Goal: Task Accomplishment & Management: Use online tool/utility

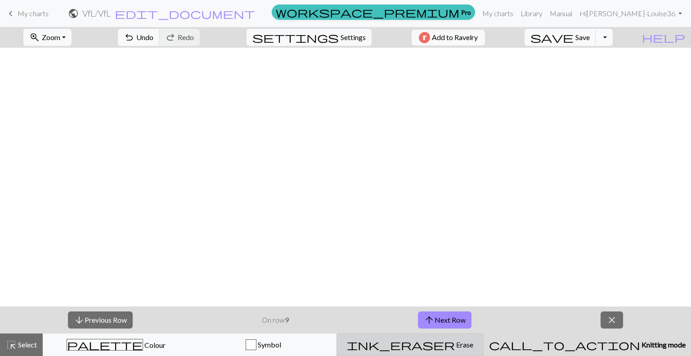
scroll to position [763, 389]
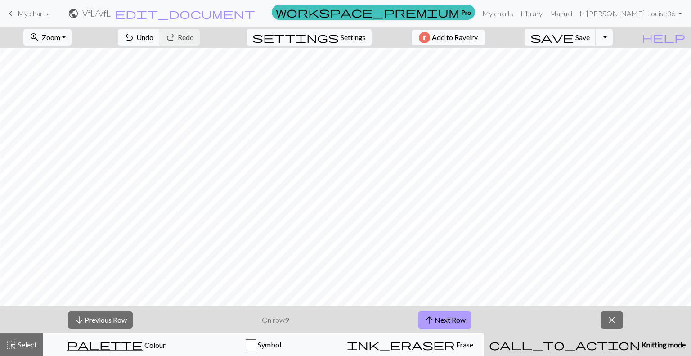
click at [451, 317] on button "arrow_upward Next Row" at bounding box center [445, 319] width 54 height 17
click at [451, 317] on button "arrow_upward Next Row" at bounding box center [446, 319] width 54 height 17
click at [447, 322] on button "arrow_upward Next Row" at bounding box center [446, 319] width 54 height 17
click at [448, 320] on button "arrow_upward Next Row" at bounding box center [446, 319] width 54 height 17
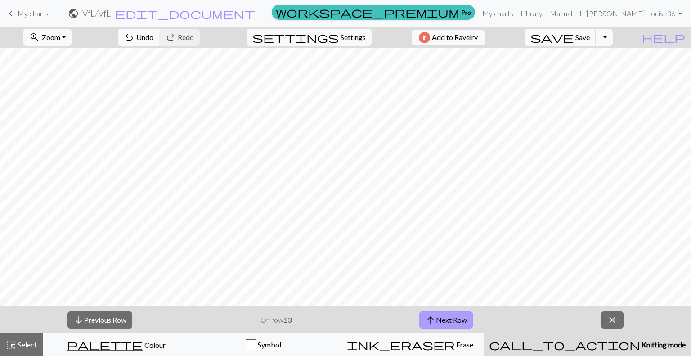
click at [448, 320] on button "arrow_upward Next Row" at bounding box center [446, 319] width 54 height 17
click at [461, 316] on button "arrow_upward Next Row" at bounding box center [446, 319] width 54 height 17
click at [453, 316] on button "arrow_upward Next Row" at bounding box center [446, 319] width 54 height 17
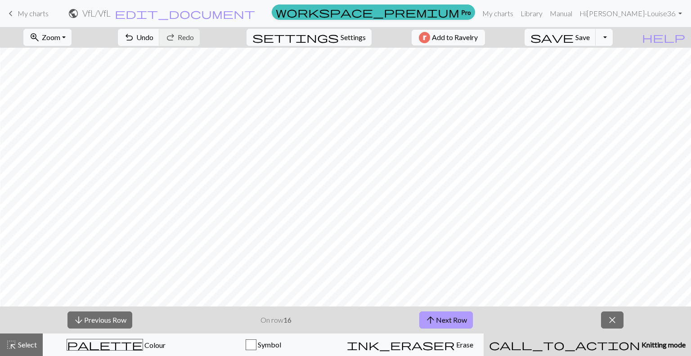
click at [465, 318] on button "arrow_upward Next Row" at bounding box center [446, 319] width 54 height 17
click at [468, 318] on button "arrow_upward Next Row" at bounding box center [446, 319] width 54 height 17
click at [610, 319] on span "close" at bounding box center [612, 320] width 11 height 13
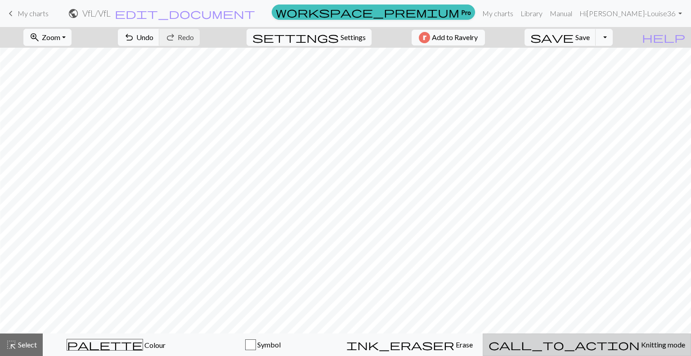
click at [618, 339] on button "call_to_action Knitting mode Knitting mode" at bounding box center [587, 345] width 208 height 23
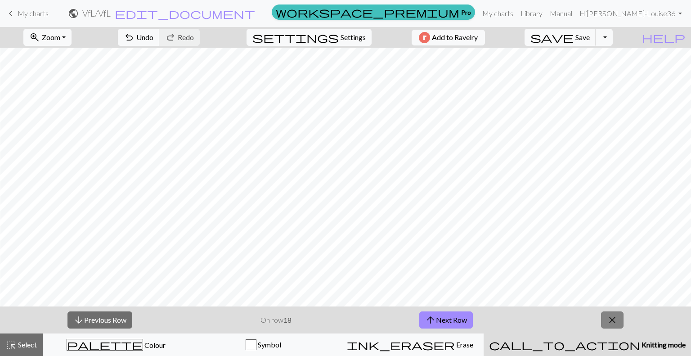
click at [609, 319] on span "close" at bounding box center [612, 320] width 11 height 13
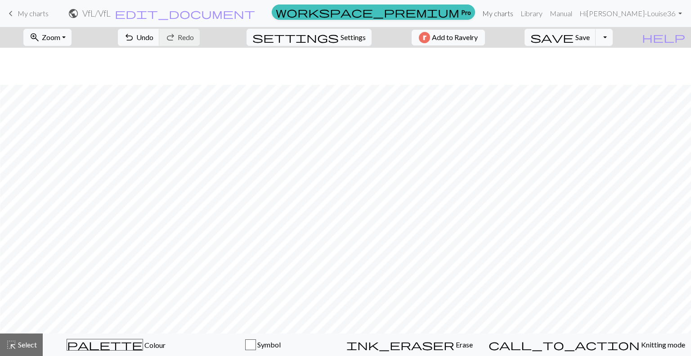
scroll to position [562, 206]
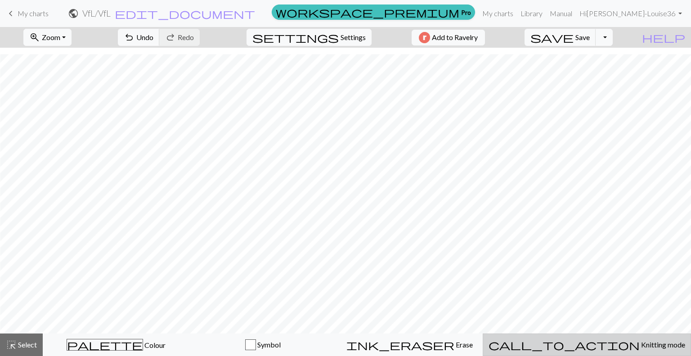
click at [640, 347] on span "Knitting mode" at bounding box center [662, 344] width 45 height 9
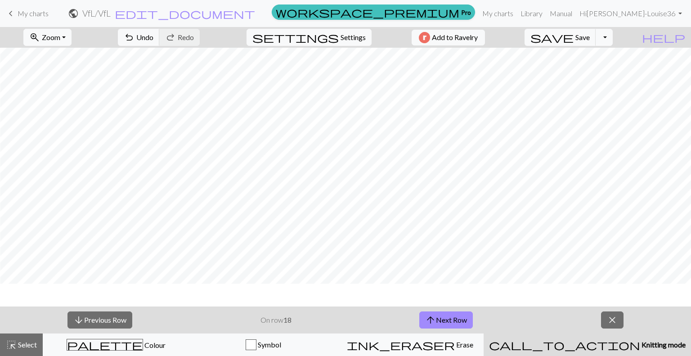
scroll to position [382, 206]
click at [72, 36] on button "zoom_in Zoom Zoom" at bounding box center [47, 37] width 48 height 17
click at [78, 106] on button "50%" at bounding box center [59, 108] width 71 height 14
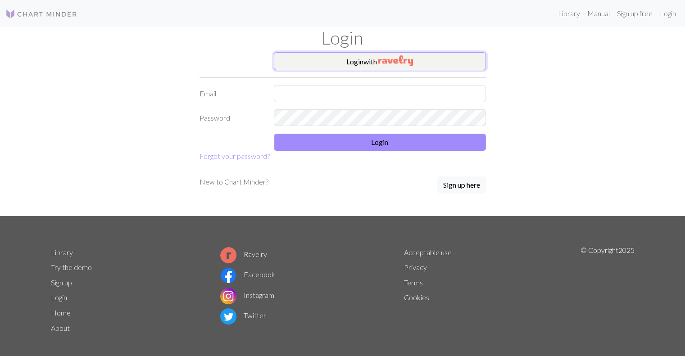
click at [405, 55] on img "button" at bounding box center [395, 60] width 35 height 11
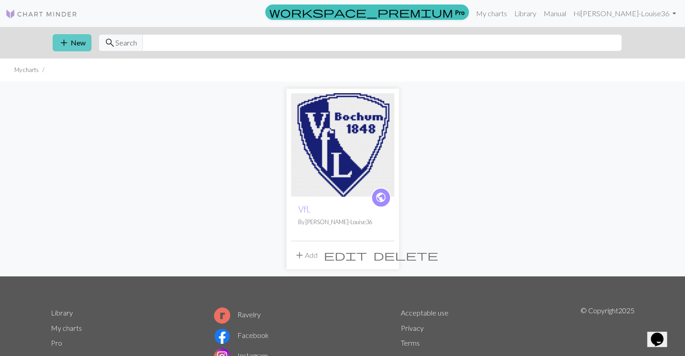
click at [65, 44] on span "add" at bounding box center [64, 42] width 11 height 13
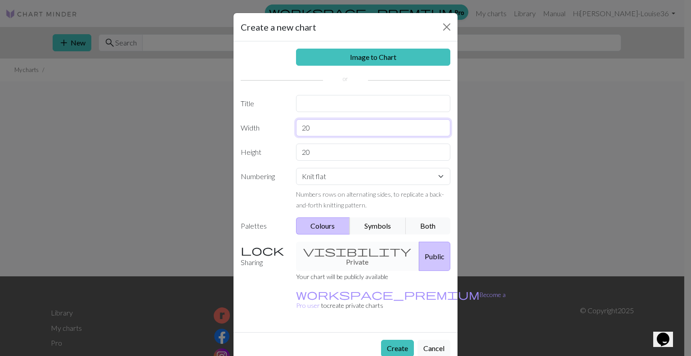
drag, startPoint x: 333, startPoint y: 128, endPoint x: 256, endPoint y: 127, distance: 76.5
click at [256, 127] on div "Width 20" at bounding box center [345, 127] width 221 height 17
type input "80"
drag, startPoint x: 322, startPoint y: 154, endPoint x: 279, endPoint y: 149, distance: 43.0
click at [279, 149] on div "Height 20" at bounding box center [345, 152] width 221 height 17
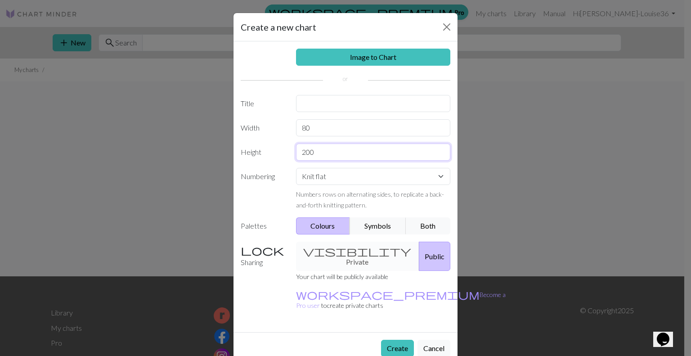
type input "200"
click at [346, 179] on select "Knit flat Knit in the round Lace knitting Cross stitch" at bounding box center [373, 176] width 155 height 17
click at [296, 168] on select "Knit flat Knit in the round Lace knitting Cross stitch" at bounding box center [373, 176] width 155 height 17
click at [396, 176] on select "Knit flat Knit in the round Lace knitting Cross stitch" at bounding box center [373, 176] width 155 height 17
select select "round"
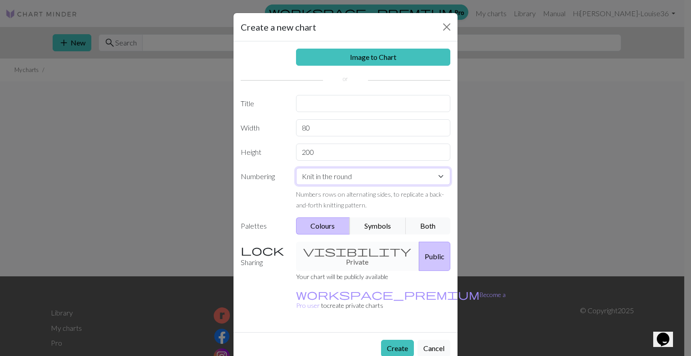
click at [296, 168] on select "Knit flat Knit in the round Lace knitting Cross stitch" at bounding box center [373, 176] width 155 height 17
click at [402, 340] on button "Create" at bounding box center [397, 348] width 33 height 17
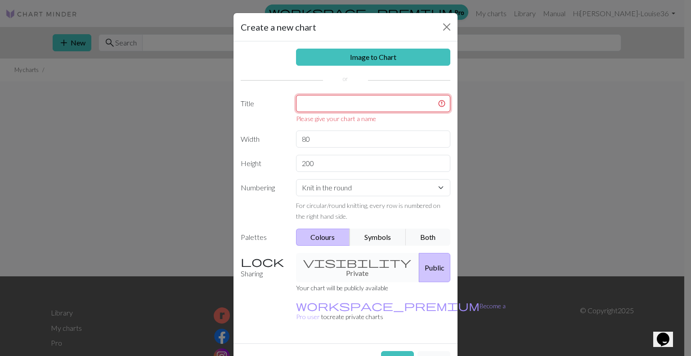
click at [371, 102] on input "text" at bounding box center [373, 103] width 155 height 17
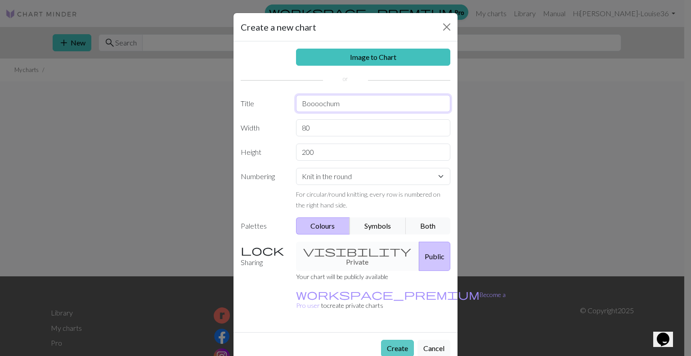
type input "Boooochum"
click at [402, 340] on button "Create" at bounding box center [397, 348] width 33 height 17
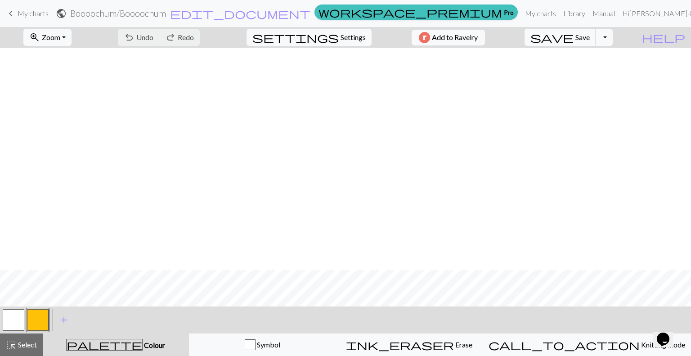
scroll to position [495, 0]
click at [41, 322] on button "button" at bounding box center [38, 320] width 22 height 22
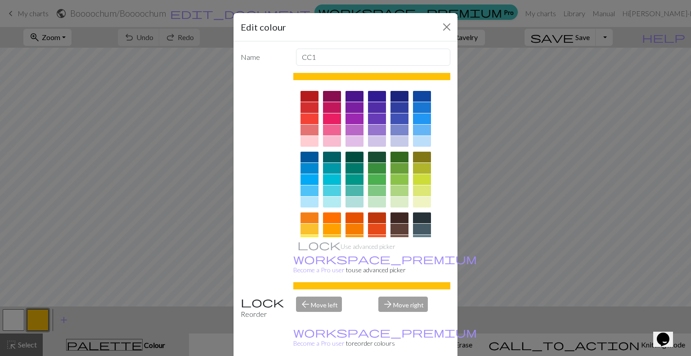
click at [396, 96] on div at bounding box center [400, 96] width 18 height 11
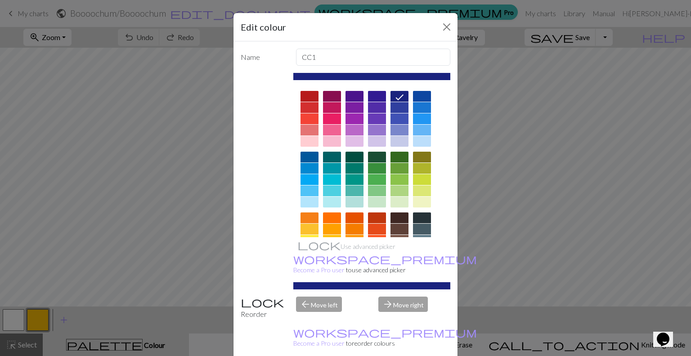
drag, startPoint x: 398, startPoint y: 346, endPoint x: 397, endPoint y: 327, distance: 18.5
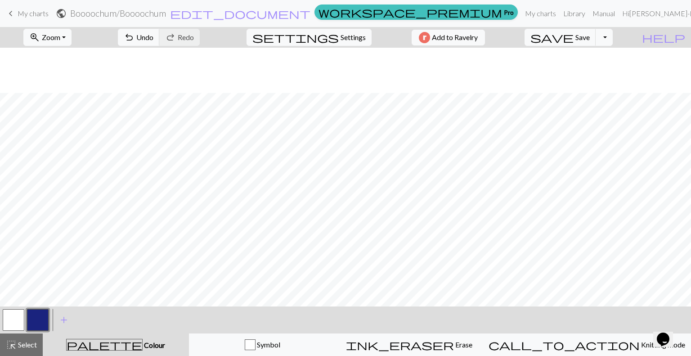
scroll to position [1588, 0]
click at [348, 36] on span "Settings" at bounding box center [353, 37] width 25 height 11
select select "aran"
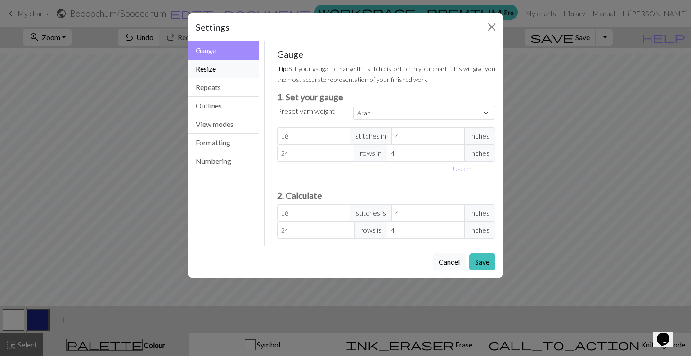
click at [248, 65] on button "Resize" at bounding box center [224, 69] width 70 height 18
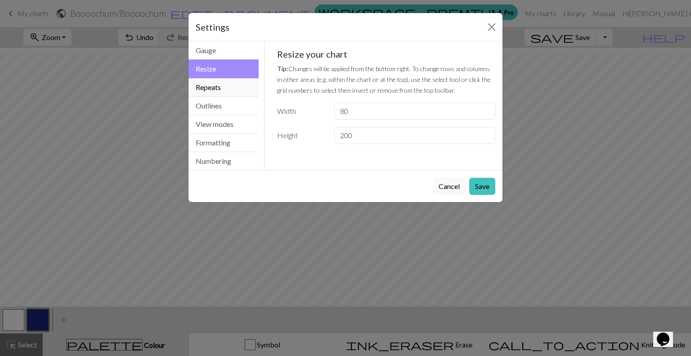
click at [238, 88] on button "Repeats" at bounding box center [224, 87] width 70 height 18
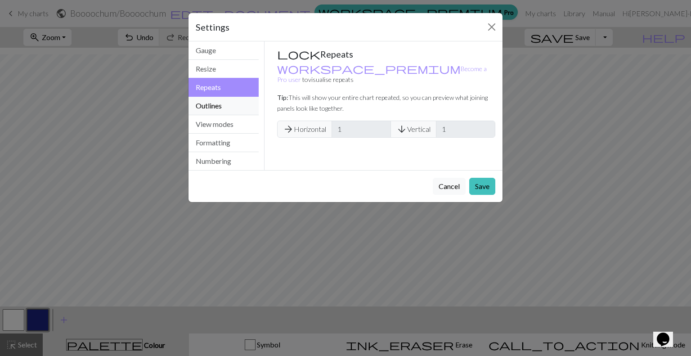
click at [238, 107] on button "Outlines" at bounding box center [224, 106] width 70 height 18
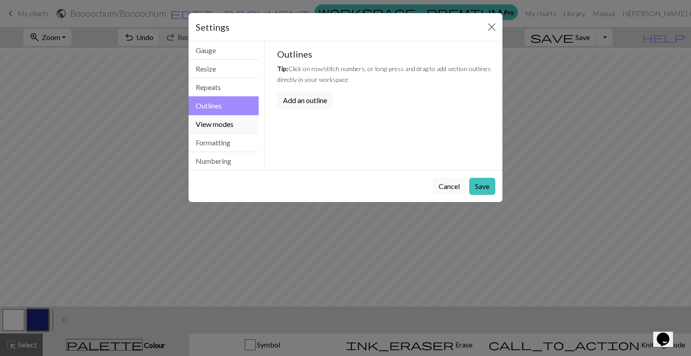
click at [244, 123] on button "View modes" at bounding box center [224, 124] width 70 height 18
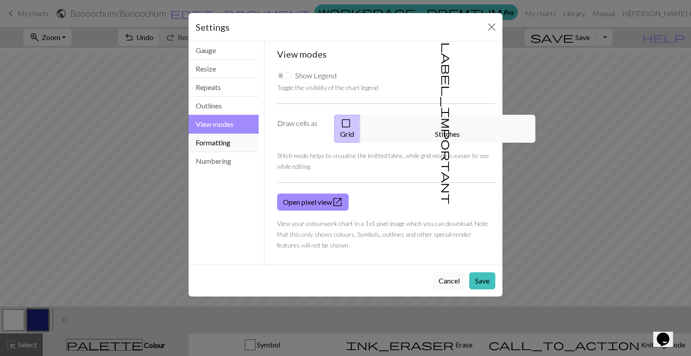
click at [226, 144] on button "Formatting" at bounding box center [224, 143] width 70 height 18
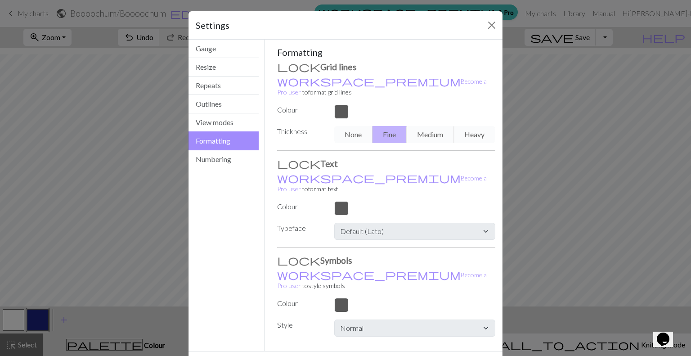
scroll to position [0, 0]
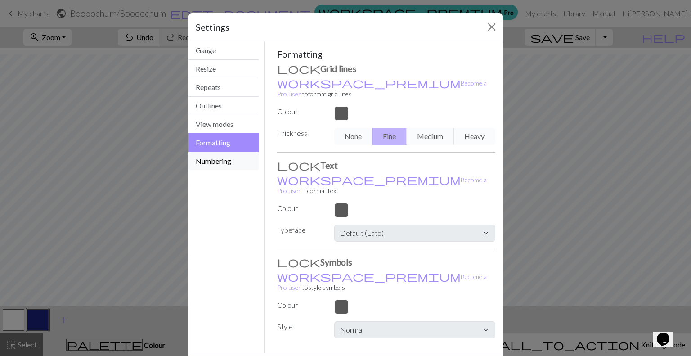
click at [202, 165] on button "Numbering" at bounding box center [224, 161] width 70 height 18
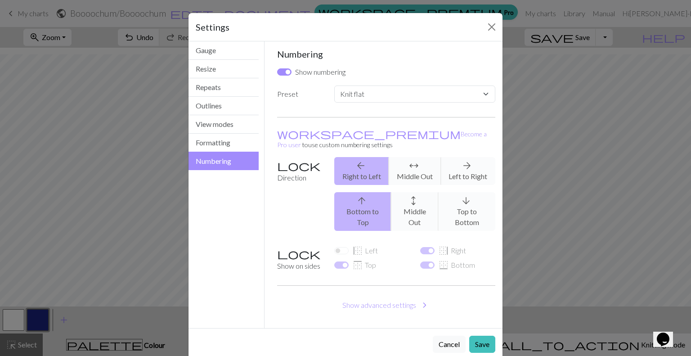
click at [467, 157] on div "arrow_back Right to Left arrows_outward Middle Out arrow_forward Left to Right" at bounding box center [415, 171] width 172 height 28
click at [463, 163] on div "arrow_back Right to Left arrows_outward Middle Out arrow_forward Left to Right" at bounding box center [415, 171] width 172 height 28
click at [463, 164] on div "arrow_back Right to Left arrows_outward Middle Out arrow_forward Left to Right" at bounding box center [415, 171] width 172 height 28
click at [293, 157] on label "Direction" at bounding box center [300, 197] width 57 height 81
click at [282, 157] on label "Direction" at bounding box center [300, 197] width 57 height 81
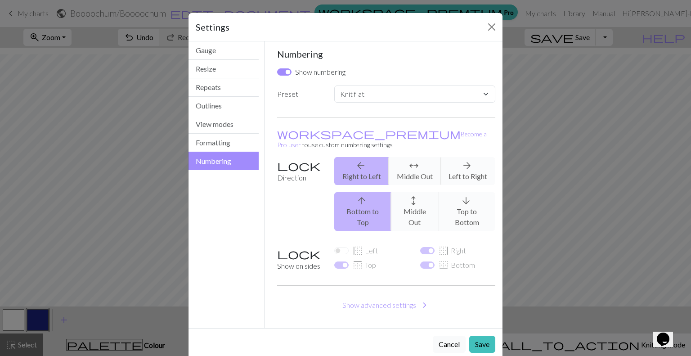
click at [451, 336] on button "Cancel" at bounding box center [449, 344] width 33 height 17
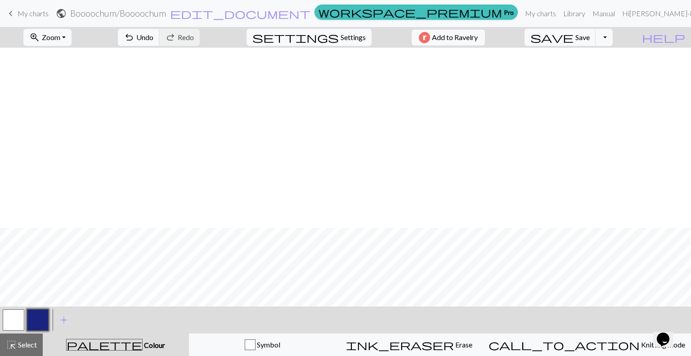
scroll to position [1588, 0]
click at [60, 41] on span "Zoom" at bounding box center [51, 37] width 18 height 9
click at [79, 135] on button "150%" at bounding box center [59, 137] width 71 height 14
click at [40, 36] on span "zoom_in" at bounding box center [34, 37] width 11 height 13
click at [82, 110] on button "50%" at bounding box center [59, 108] width 71 height 14
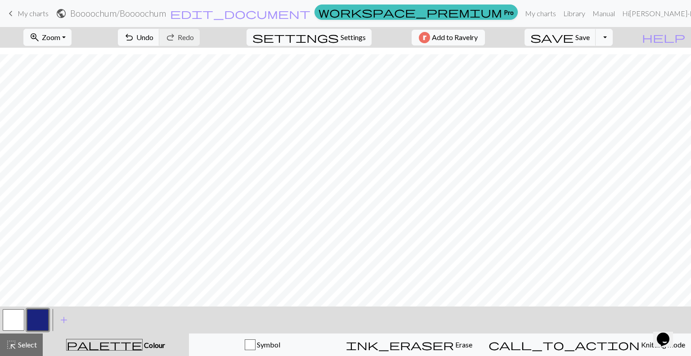
scroll to position [679, 0]
click at [13, 326] on button "button" at bounding box center [14, 320] width 22 height 22
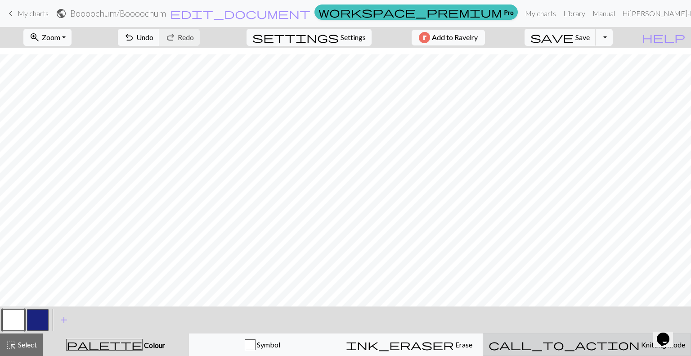
click at [589, 346] on span "call_to_action" at bounding box center [564, 344] width 151 height 13
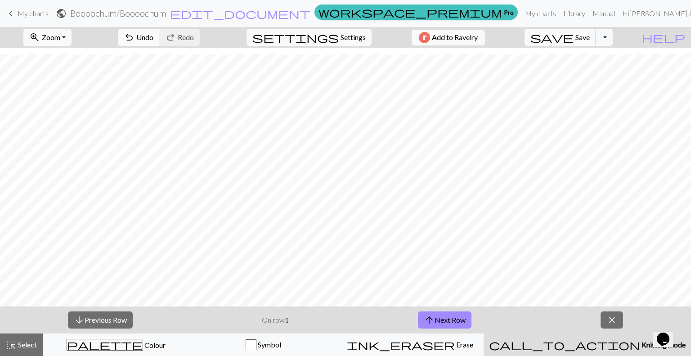
click at [640, 341] on span "Knitting mode" at bounding box center [662, 344] width 45 height 9
click at [614, 324] on span "close" at bounding box center [612, 320] width 11 height 13
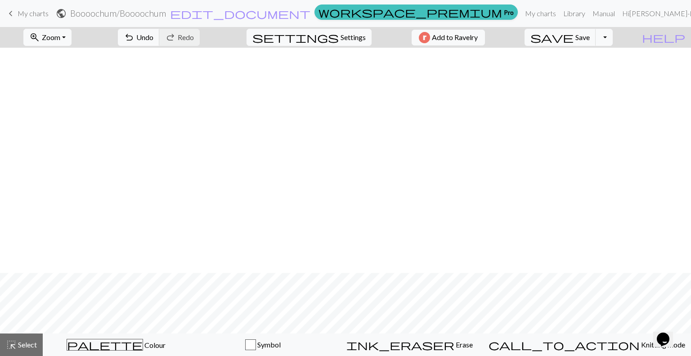
scroll to position [652, 0]
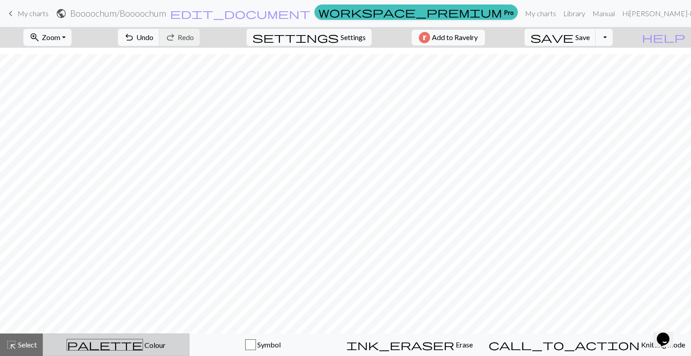
click at [143, 345] on span "Colour" at bounding box center [154, 345] width 23 height 9
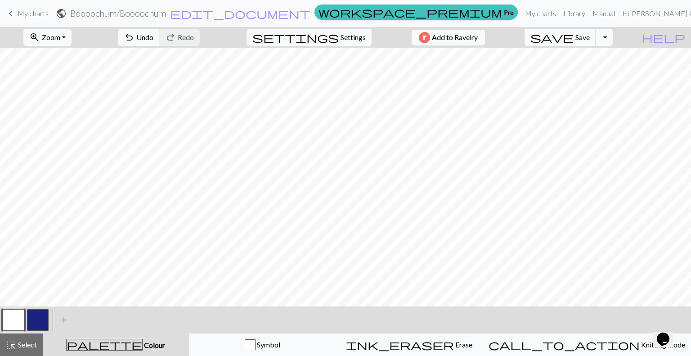
click at [34, 316] on button "button" at bounding box center [38, 320] width 22 height 22
click at [329, 34] on span "settings" at bounding box center [296, 37] width 86 height 13
select select "aran"
select select "flat"
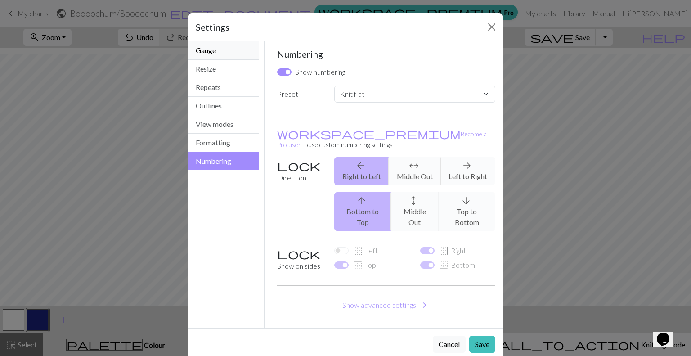
click at [219, 48] on button "Gauge" at bounding box center [224, 50] width 70 height 18
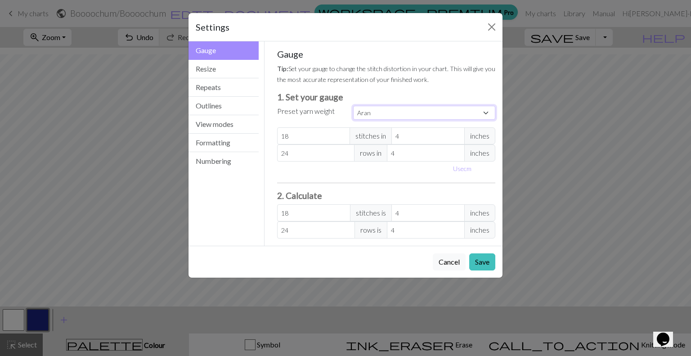
click at [404, 112] on select "Custom Square Lace Light Fingering Fingering Sport Double knit Worsted Aran Bul…" at bounding box center [424, 113] width 142 height 14
select select "lightfingering"
click at [353, 106] on select "Custom Square Lace Light Fingering Fingering Sport Double knit Worsted Aran Bul…" at bounding box center [424, 113] width 142 height 14
type input "32"
type input "38"
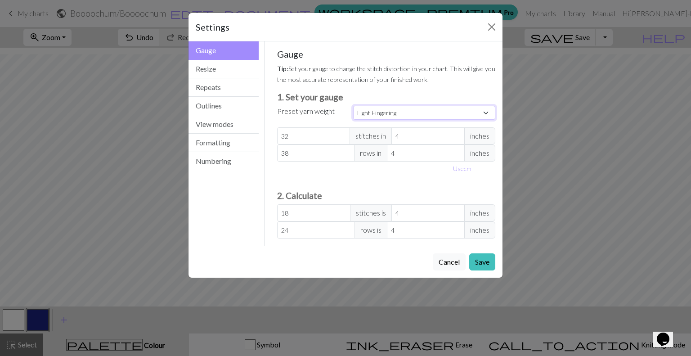
type input "32"
type input "38"
click at [465, 165] on button "Use cm" at bounding box center [462, 169] width 27 height 14
type input "10.16"
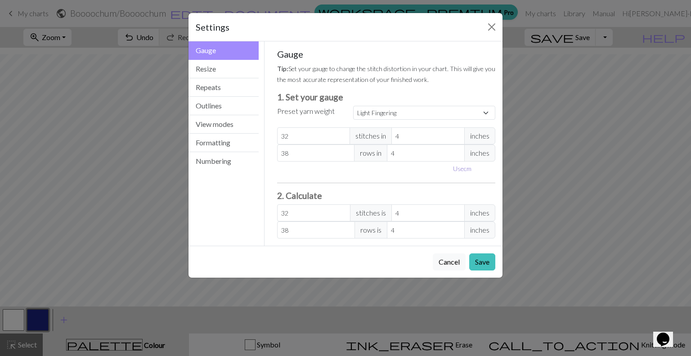
type input "10.16"
click at [460, 137] on input "10.16" at bounding box center [436, 135] width 78 height 17
select select "custom"
type input "10.1"
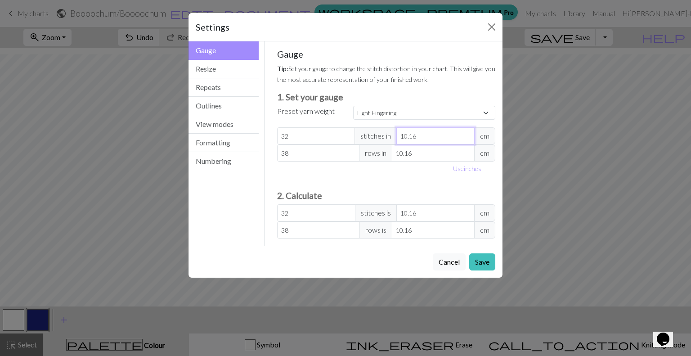
type input "32.19"
type input "10"
type input "32.51"
type input "10.0"
click at [440, 152] on input "10.16" at bounding box center [433, 152] width 83 height 17
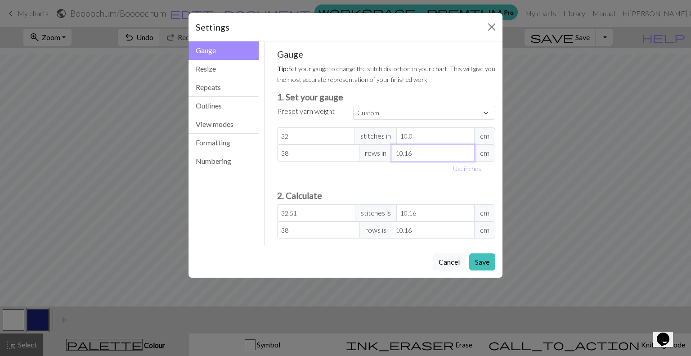
type input "10.1"
type input "38.23"
type input "10"
type input "38.61"
type input "10.0"
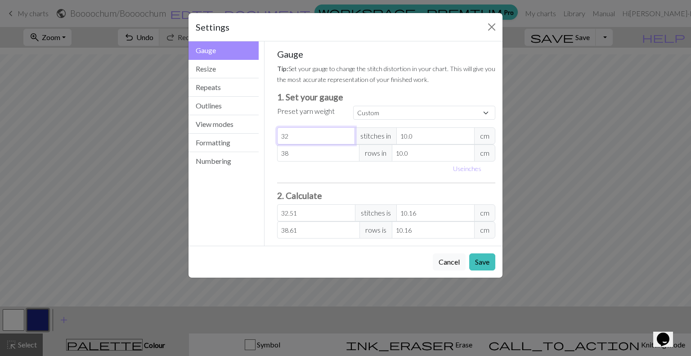
click at [313, 142] on input "32" at bounding box center [316, 135] width 78 height 17
click at [409, 138] on input "10.0" at bounding box center [436, 135] width 78 height 17
type input "1.0"
type input "325.12"
type input "1.0"
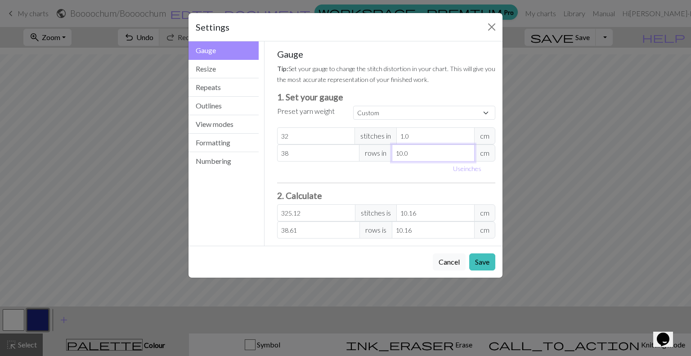
click at [403, 151] on input "10.0" at bounding box center [433, 152] width 83 height 17
type input "1.0"
type input "386.08"
type input "1.0"
click at [300, 136] on input "32" at bounding box center [316, 135] width 78 height 17
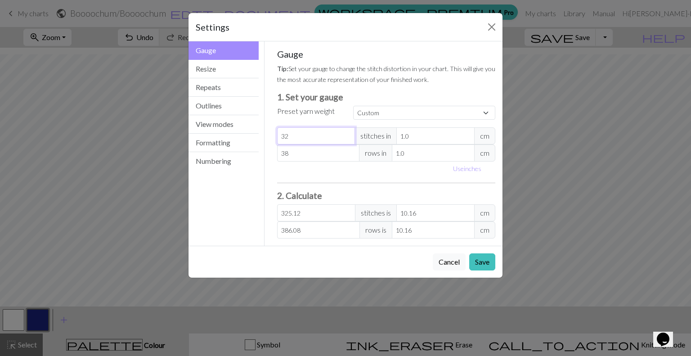
type input "3"
type input "30.48"
type input "0"
type input "2"
type input "20.32"
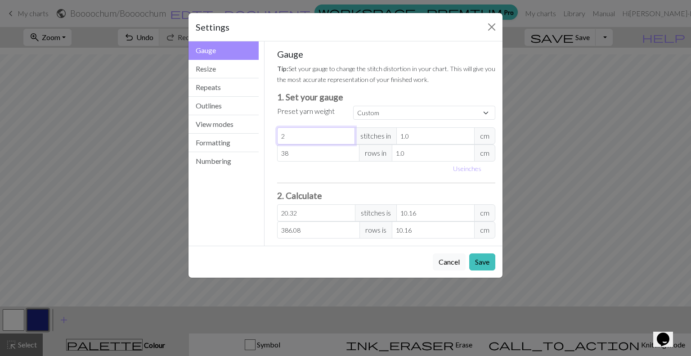
type input "2.5"
type input "25.4"
type input "2"
type input "20.32"
type input "25"
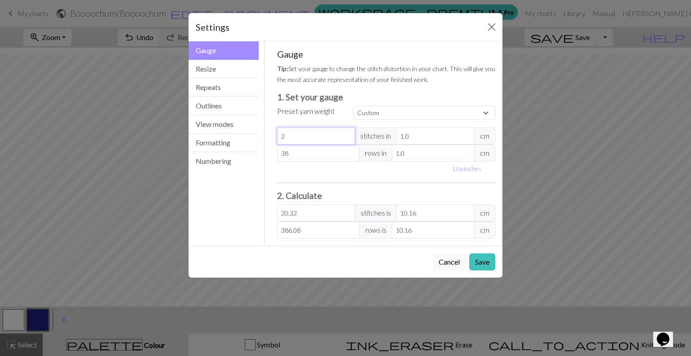
type input "254"
type input "25"
click at [423, 135] on input "1.0" at bounding box center [436, 135] width 78 height 17
type input "10"
type input "25.4"
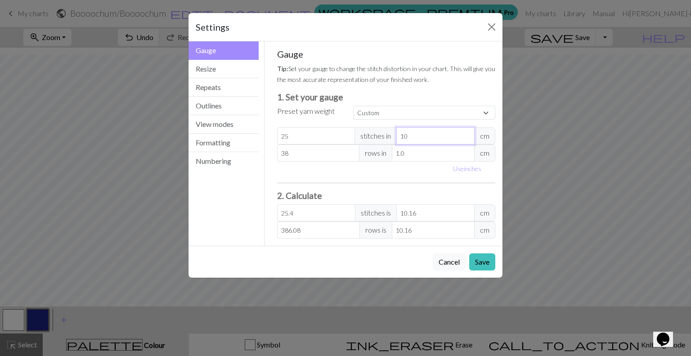
type input "10"
click at [302, 128] on input "25" at bounding box center [316, 135] width 78 height 17
type input "2"
type input "2.03"
type input "22"
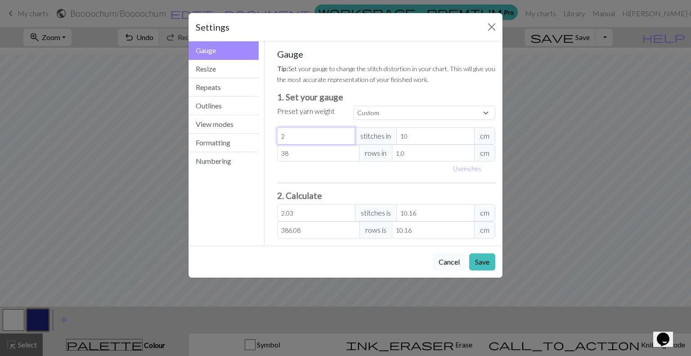
type input "22.35"
type input "22"
click at [320, 151] on input "38" at bounding box center [318, 152] width 83 height 17
type input "3"
type input "30.48"
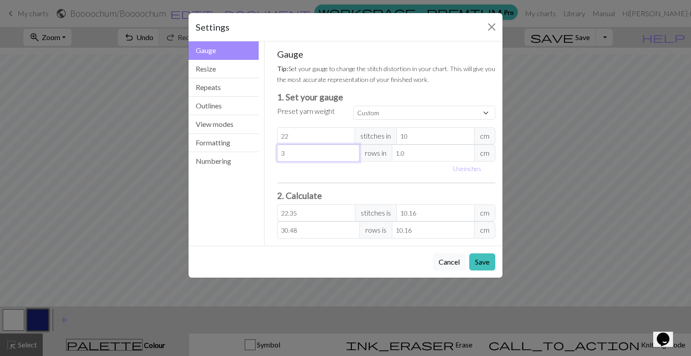
type input "0"
type input "2"
type input "20.32"
type input "28"
type input "284.48"
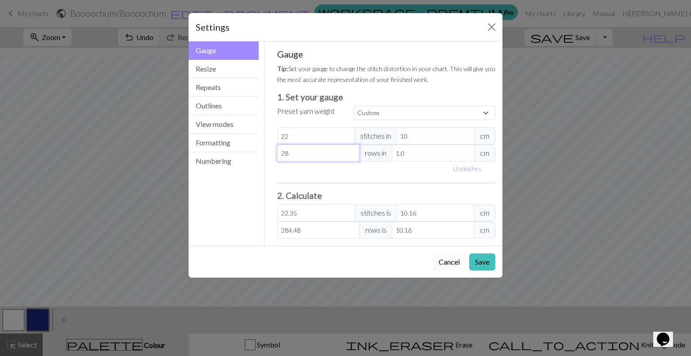
type input "28"
click at [419, 149] on input "1.0" at bounding box center [433, 152] width 83 height 17
type input "10"
type input "28.45"
type input "10"
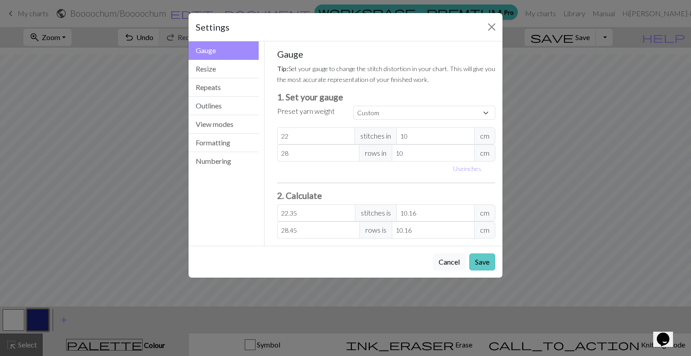
click at [485, 264] on button "Save" at bounding box center [482, 261] width 26 height 17
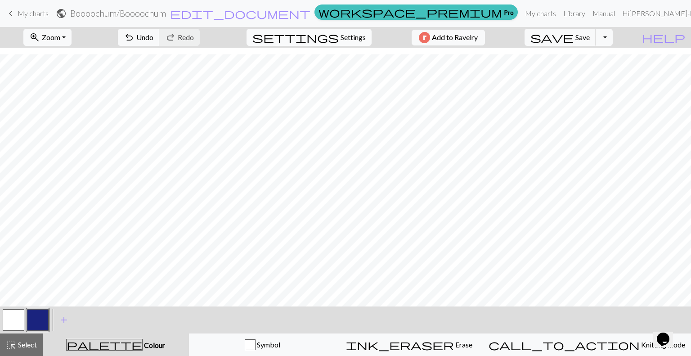
click at [329, 42] on span "settings" at bounding box center [296, 37] width 86 height 13
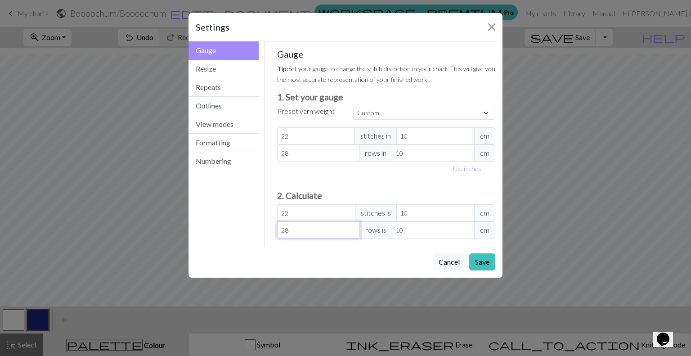
click at [333, 229] on input "28" at bounding box center [318, 229] width 83 height 17
type input "2"
type input "0.71"
type input "0"
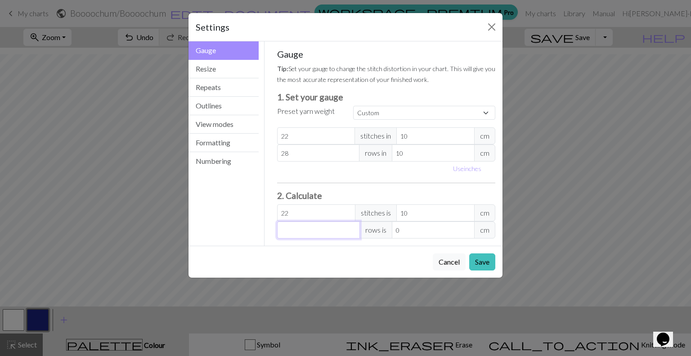
type input "2"
type input "0.71"
type input "20"
type input "7.14"
type input "200"
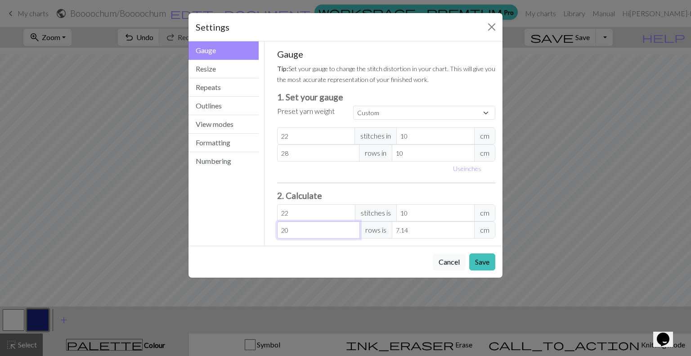
type input "71.43"
type input "20"
type input "7.14"
type input "280"
type input "100"
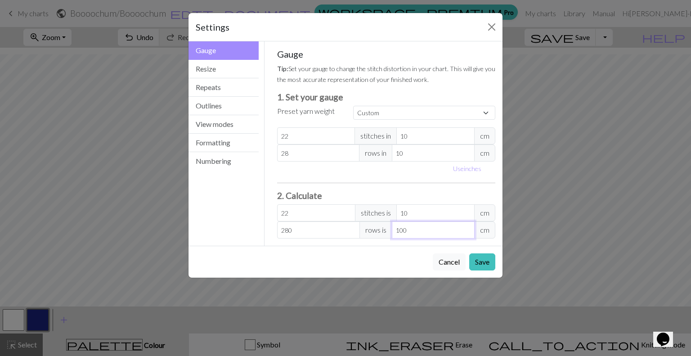
click at [445, 237] on input "100" at bounding box center [433, 229] width 83 height 17
type input "28"
type input "10"
type input "2.8"
type input "1"
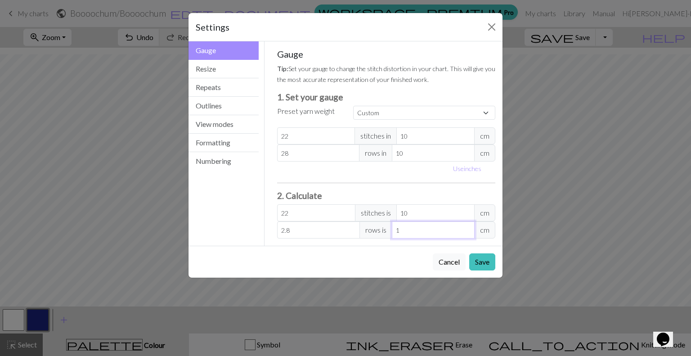
type input "0"
click at [329, 235] on input "0" at bounding box center [318, 229] width 83 height 17
type input "03"
type input "1.07"
type input "036"
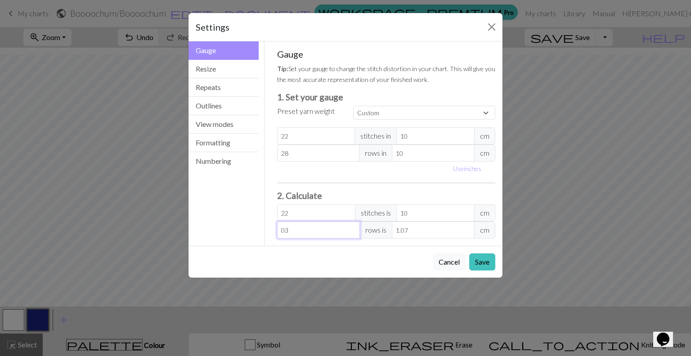
type input "12.86"
type input "0360"
type input "128.57"
type input "359"
type input "128.21"
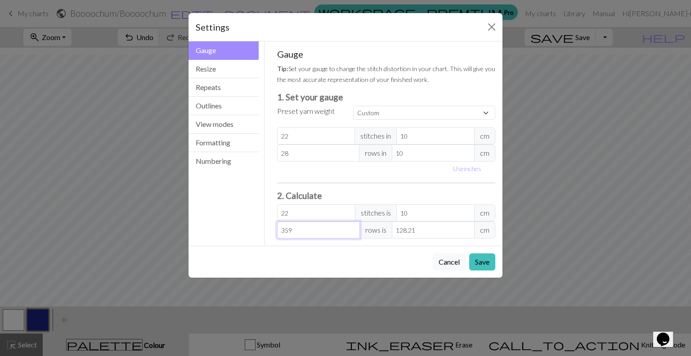
type input "360"
type input "128.57"
click at [486, 262] on button "Save" at bounding box center [482, 261] width 26 height 17
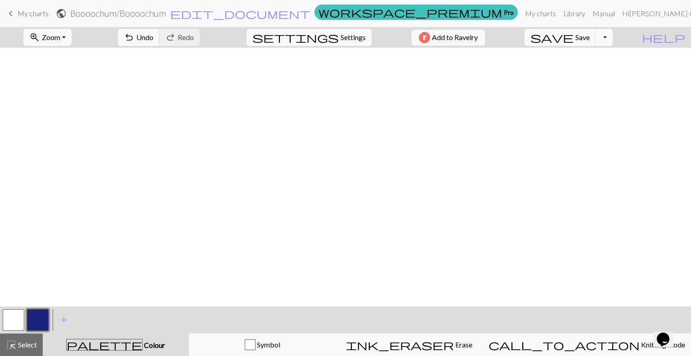
scroll to position [0, 0]
click at [352, 35] on span "Settings" at bounding box center [353, 37] width 25 height 11
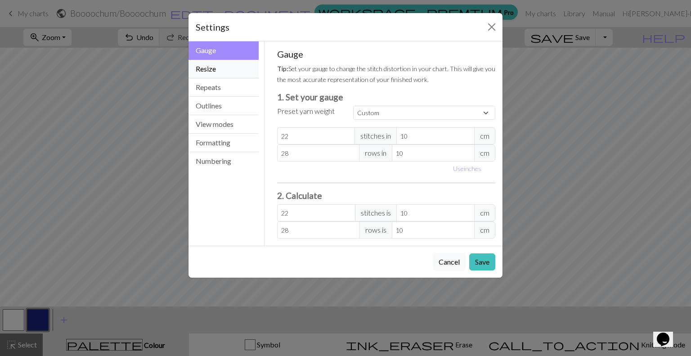
click at [224, 66] on button "Resize" at bounding box center [224, 69] width 70 height 18
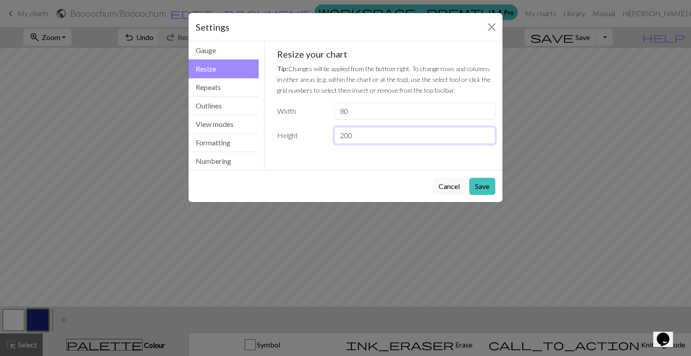
click at [372, 137] on input "200" at bounding box center [414, 135] width 161 height 17
click at [450, 187] on button "Cancel" at bounding box center [449, 186] width 33 height 17
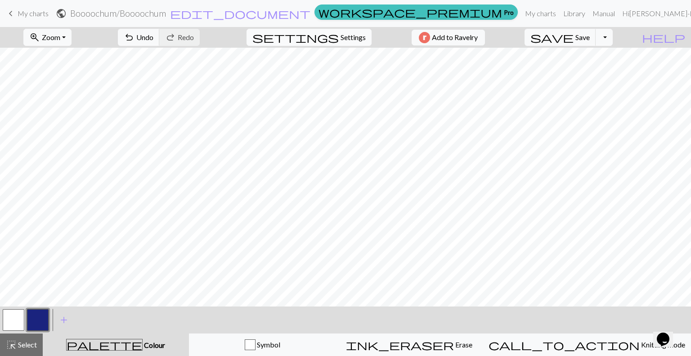
click at [327, 34] on span "settings" at bounding box center [296, 37] width 86 height 13
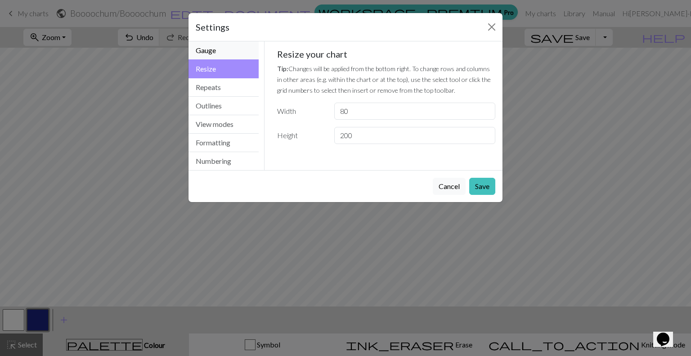
click at [229, 50] on button "Gauge" at bounding box center [224, 50] width 70 height 18
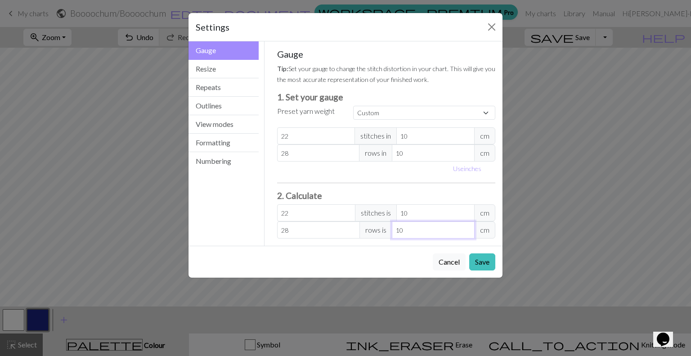
click at [427, 232] on input "10" at bounding box center [433, 229] width 83 height 17
type input "2.8"
type input "1"
type input "42"
type input "15"
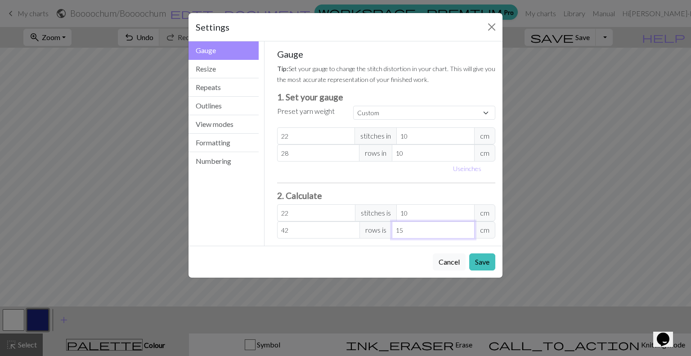
type input "420"
type input "150"
click at [299, 229] on input "420" at bounding box center [318, 229] width 83 height 17
click at [231, 72] on button "Resize" at bounding box center [224, 69] width 70 height 18
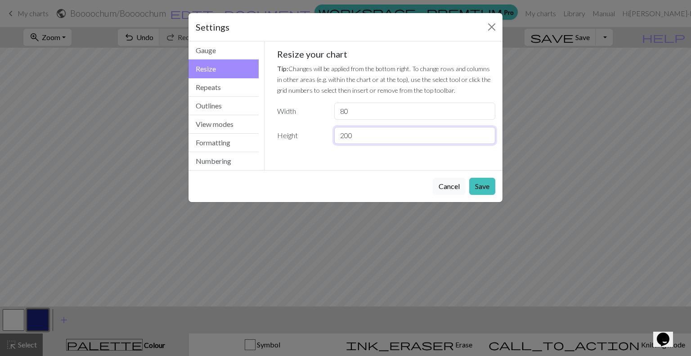
click at [388, 138] on input "200" at bounding box center [414, 135] width 161 height 17
type input "260"
click at [483, 190] on button "Save" at bounding box center [482, 186] width 26 height 17
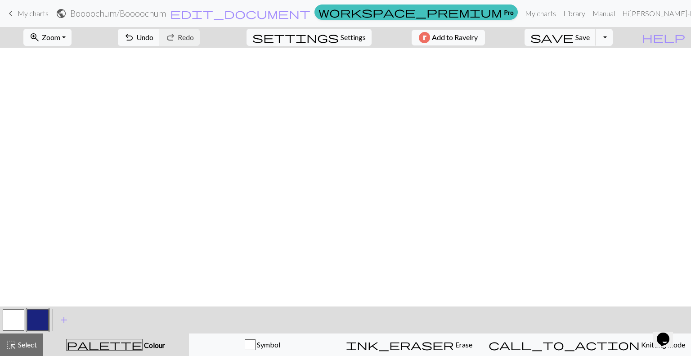
scroll to position [675, 0]
click at [62, 32] on button "zoom_in Zoom Zoom" at bounding box center [47, 37] width 48 height 17
click at [74, 134] on button "150%" at bounding box center [59, 137] width 71 height 14
click at [59, 37] on span "Zoom" at bounding box center [51, 37] width 18 height 9
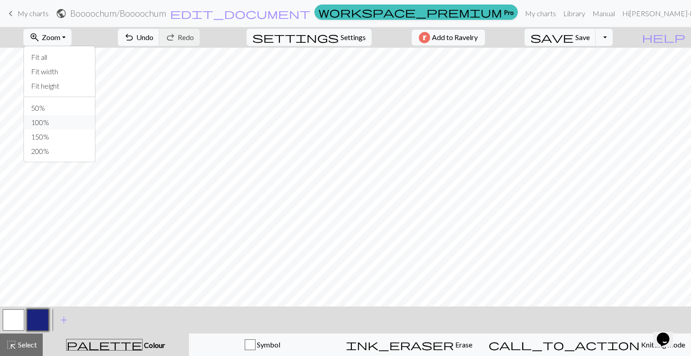
click at [69, 126] on button "100%" at bounding box center [59, 122] width 71 height 14
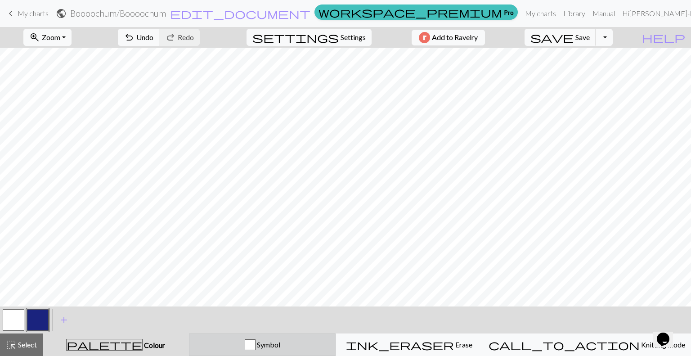
click at [286, 352] on button "Symbol" at bounding box center [262, 345] width 147 height 23
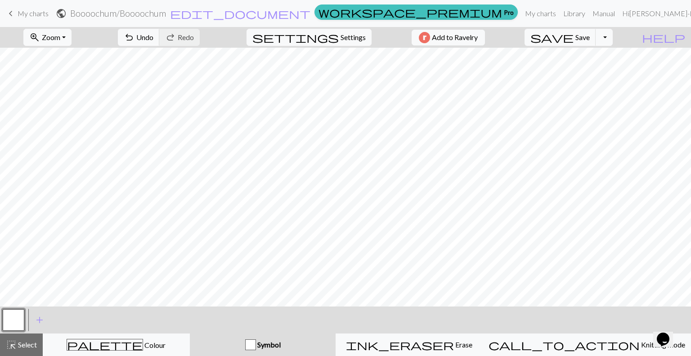
click at [286, 351] on button "Symbol" at bounding box center [263, 345] width 146 height 23
click at [41, 314] on span "add" at bounding box center [39, 320] width 11 height 13
click at [12, 322] on button "button" at bounding box center [14, 320] width 22 height 22
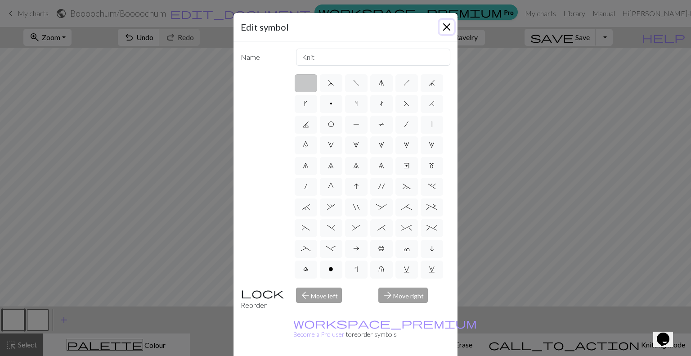
click at [441, 23] on button "Close" at bounding box center [447, 27] width 14 height 14
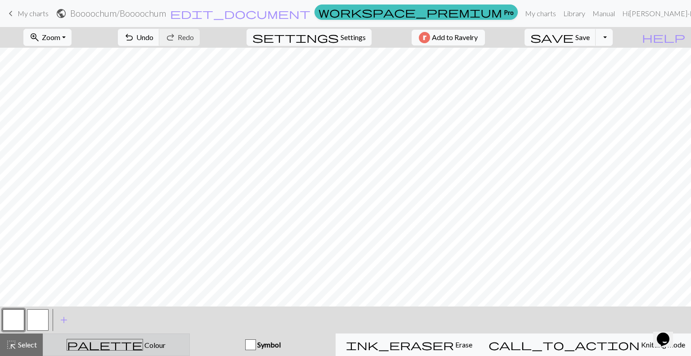
click at [184, 350] on div "palette Colour Colour" at bounding box center [116, 345] width 135 height 12
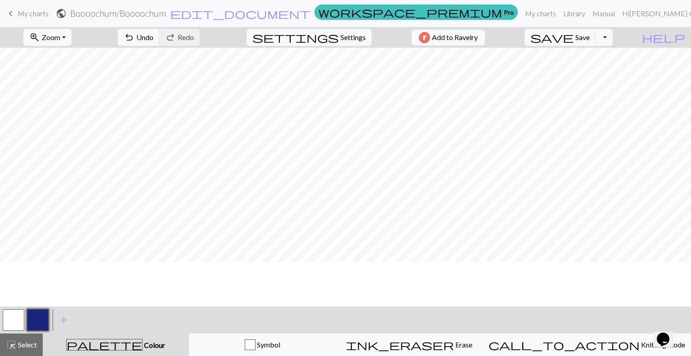
scroll to position [990, 0]
click at [11, 311] on button "button" at bounding box center [14, 320] width 22 height 22
click at [14, 323] on button "button" at bounding box center [14, 320] width 22 height 22
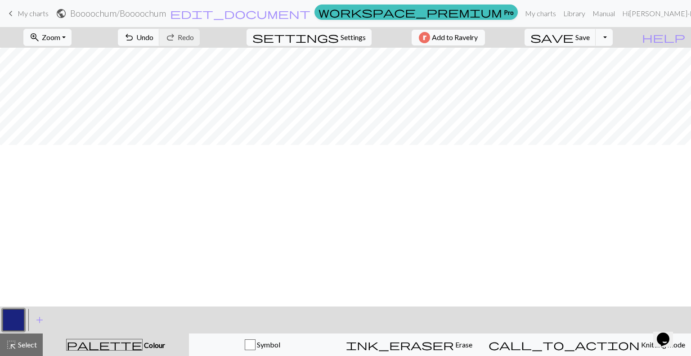
scroll to position [0, 0]
click at [38, 318] on span "add" at bounding box center [39, 320] width 11 height 13
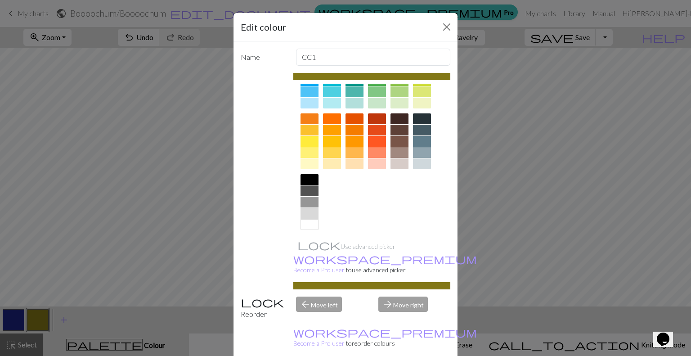
scroll to position [102, 0]
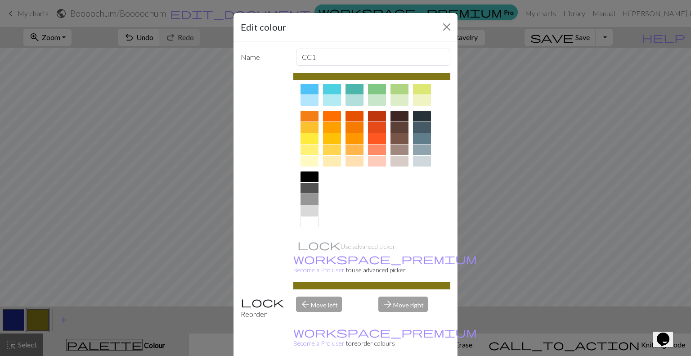
click at [306, 225] on div at bounding box center [310, 222] width 18 height 11
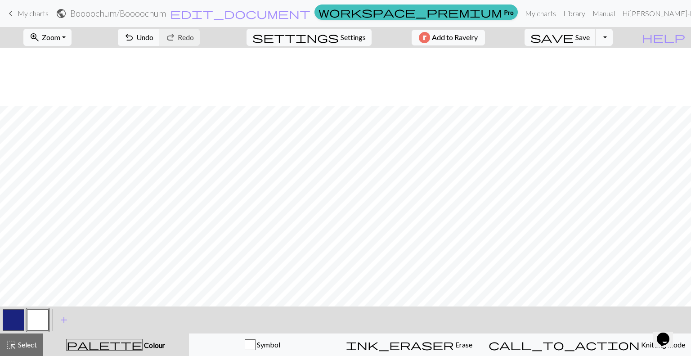
scroll to position [2129, 0]
click at [590, 35] on span "Save" at bounding box center [583, 37] width 14 height 9
click at [16, 320] on button "button" at bounding box center [14, 320] width 22 height 22
click at [32, 318] on button "button" at bounding box center [38, 320] width 22 height 22
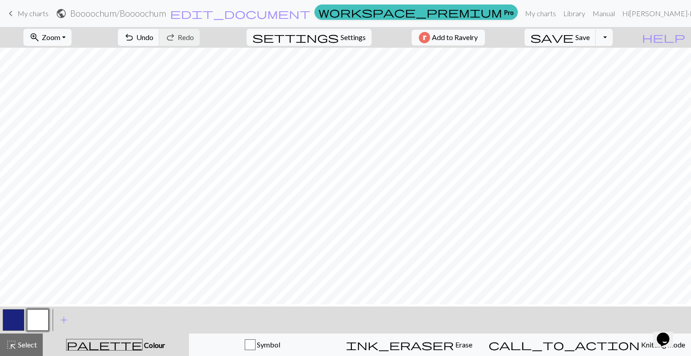
scroll to position [1363, 214]
drag, startPoint x: 11, startPoint y: 316, endPoint x: 67, endPoint y: 306, distance: 57.2
click at [11, 316] on button "button" at bounding box center [14, 320] width 22 height 22
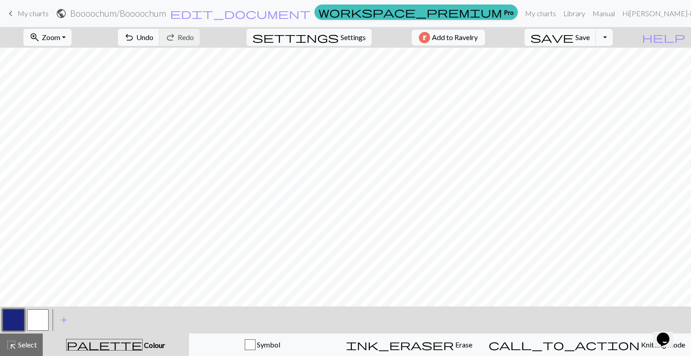
drag, startPoint x: 30, startPoint y: 325, endPoint x: 41, endPoint y: 306, distance: 22.6
click at [30, 322] on button "button" at bounding box center [38, 320] width 22 height 22
click at [14, 318] on button "button" at bounding box center [14, 320] width 22 height 22
click at [66, 322] on span "add" at bounding box center [64, 320] width 11 height 13
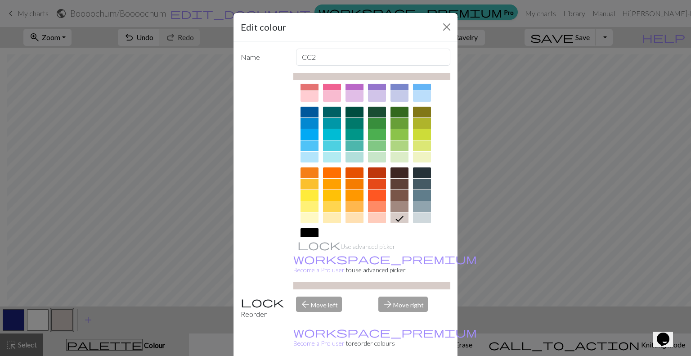
scroll to position [0, 0]
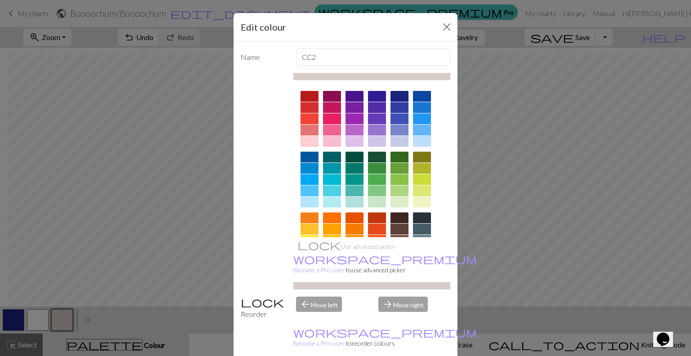
click at [301, 142] on div at bounding box center [310, 141] width 18 height 11
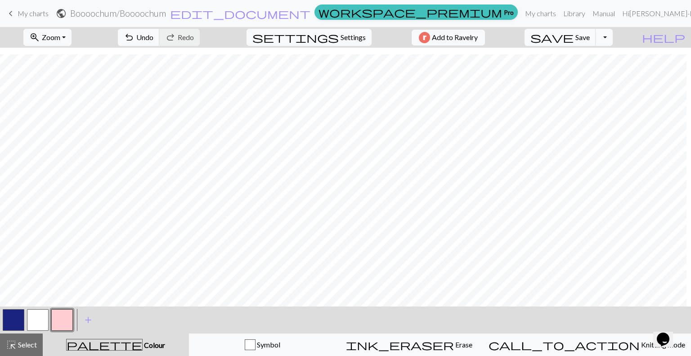
scroll to position [2129, 16]
drag, startPoint x: 340, startPoint y: 307, endPoint x: 343, endPoint y: 303, distance: 4.8
click at [343, 303] on div "zoom_in Zoom Zoom Fit all Fit width Fit height 50% 100% 150% 200% undo Undo Und…" at bounding box center [345, 191] width 691 height 329
click at [20, 312] on button "button" at bounding box center [14, 320] width 22 height 22
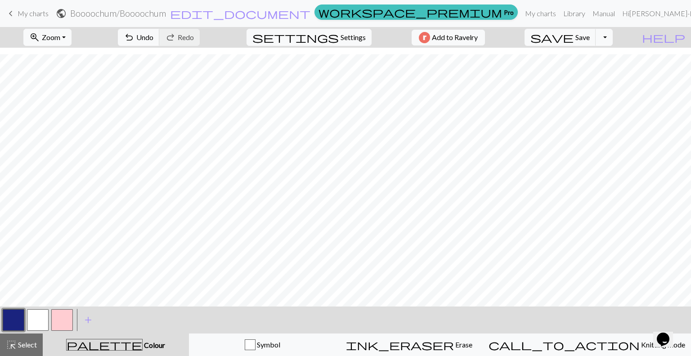
click at [43, 312] on button "button" at bounding box center [38, 320] width 22 height 22
click at [17, 321] on button "button" at bounding box center [14, 320] width 22 height 22
click at [40, 320] on button "button" at bounding box center [38, 320] width 22 height 22
click at [4, 314] on button "button" at bounding box center [14, 320] width 22 height 22
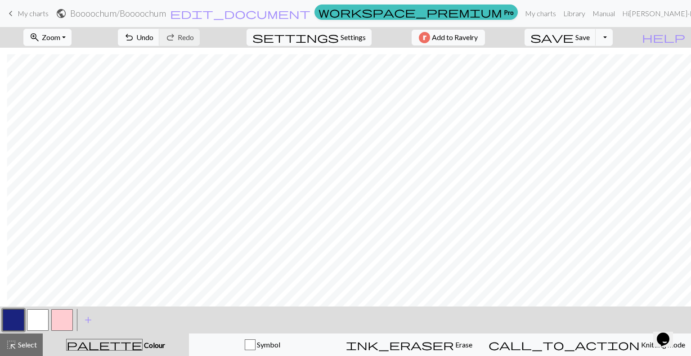
click at [40, 40] on span "zoom_in" at bounding box center [34, 37] width 11 height 13
click at [84, 111] on button "50%" at bounding box center [59, 108] width 71 height 14
click at [35, 323] on button "button" at bounding box center [38, 320] width 22 height 22
click at [590, 39] on span "Save" at bounding box center [583, 37] width 14 height 9
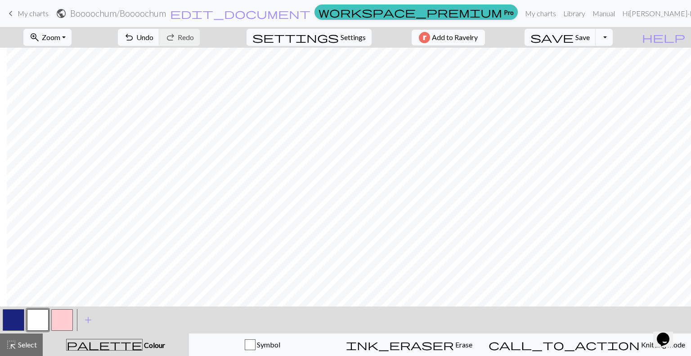
click at [61, 321] on button "button" at bounding box center [62, 320] width 22 height 22
click at [60, 40] on span "Zoom" at bounding box center [51, 37] width 18 height 9
click at [81, 85] on button "Fit height" at bounding box center [59, 86] width 71 height 14
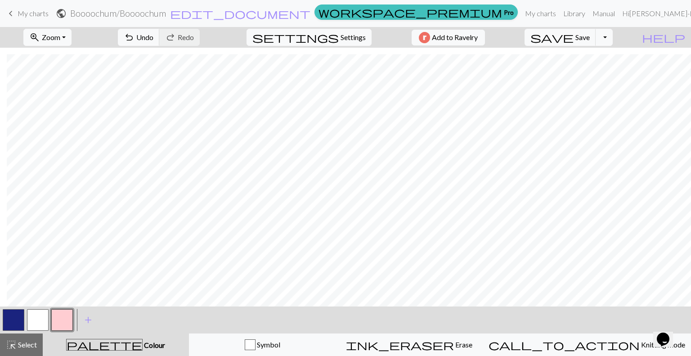
click at [13, 324] on button "button" at bounding box center [14, 320] width 22 height 22
click at [72, 41] on button "zoom_in Zoom Zoom" at bounding box center [47, 37] width 48 height 17
click at [74, 128] on button "100%" at bounding box center [59, 122] width 71 height 14
click at [67, 43] on button "zoom_in Zoom Zoom" at bounding box center [47, 37] width 48 height 17
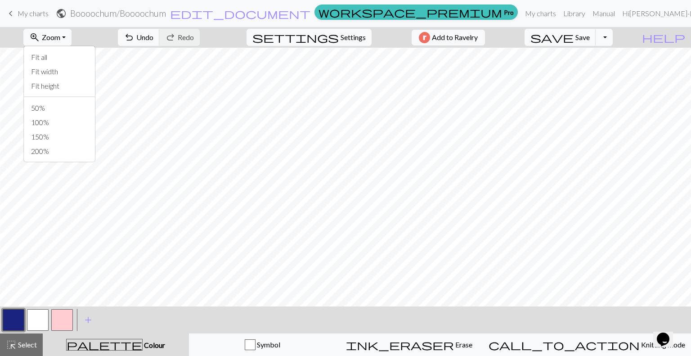
click at [81, 98] on div "Fit all Fit width Fit height 50% 100% 150% 200%" at bounding box center [59, 104] width 72 height 117
click at [60, 41] on span "Zoom" at bounding box center [51, 37] width 18 height 9
click at [72, 106] on button "50%" at bounding box center [59, 108] width 71 height 14
click at [40, 35] on span "zoom_in" at bounding box center [34, 37] width 11 height 13
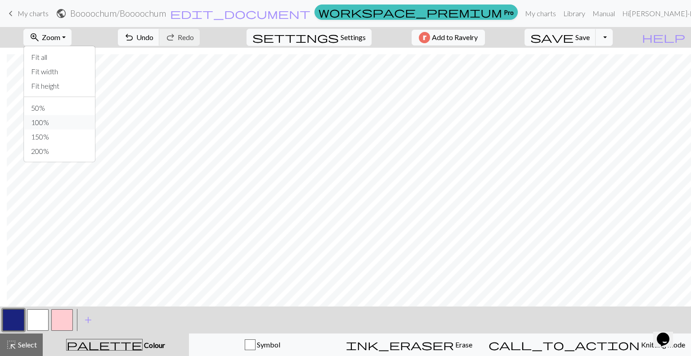
click at [88, 125] on button "100%" at bounding box center [59, 122] width 71 height 14
click at [63, 323] on button "button" at bounding box center [62, 320] width 22 height 22
click at [56, 38] on span "Zoom" at bounding box center [51, 37] width 18 height 9
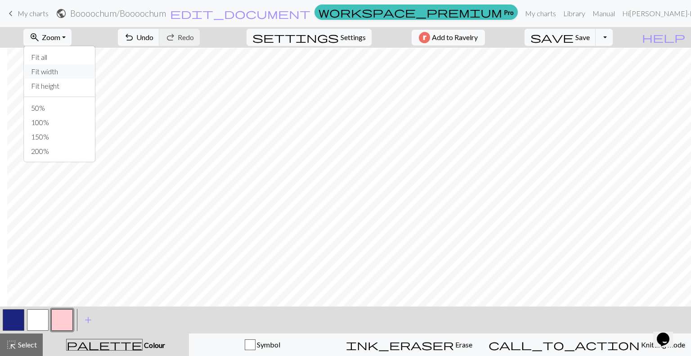
click at [74, 71] on button "Fit width" at bounding box center [59, 71] width 71 height 14
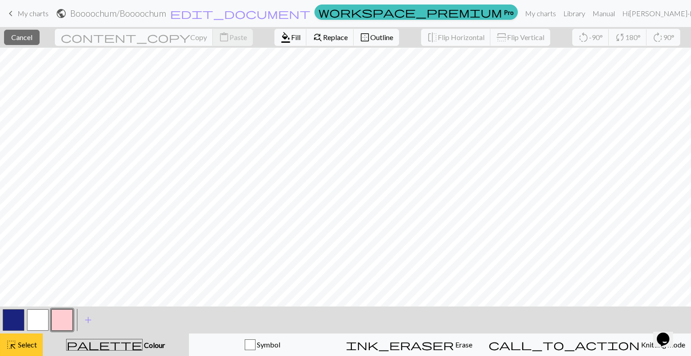
click at [22, 344] on span "Select" at bounding box center [27, 344] width 20 height 9
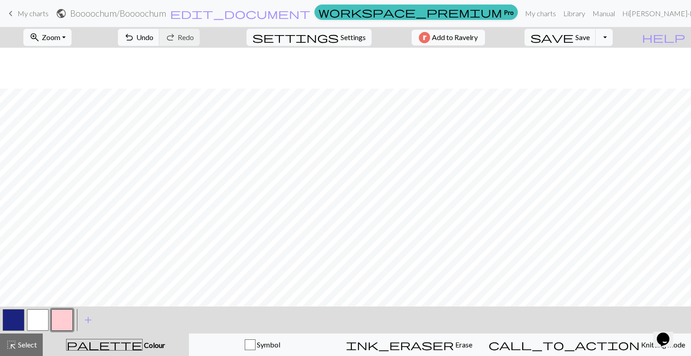
scroll to position [1449, 0]
click at [23, 320] on button "button" at bounding box center [14, 320] width 22 height 22
click at [36, 324] on button "button" at bounding box center [38, 320] width 22 height 22
click at [590, 41] on span "Save" at bounding box center [583, 37] width 14 height 9
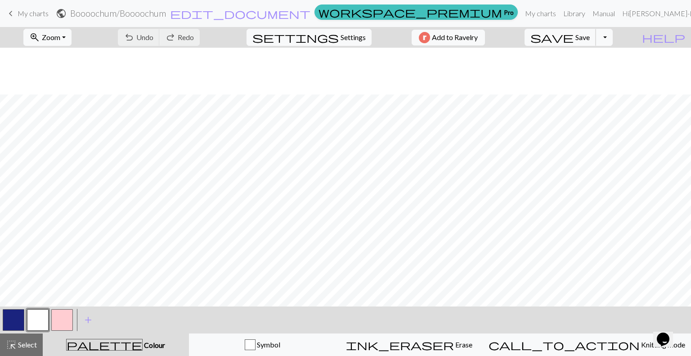
scroll to position [720, 0]
click at [10, 318] on button "button" at bounding box center [14, 320] width 22 height 22
click at [47, 320] on button "button" at bounding box center [38, 320] width 22 height 22
click at [10, 320] on button "button" at bounding box center [14, 320] width 22 height 22
click at [23, 336] on button "highlight_alt Select Select" at bounding box center [21, 345] width 43 height 23
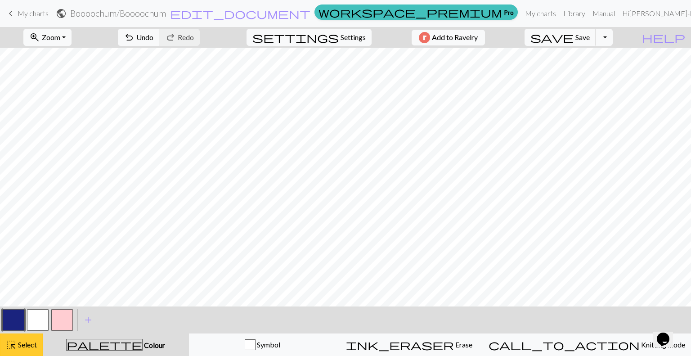
click at [23, 339] on button "highlight_alt Select Select" at bounding box center [21, 345] width 43 height 23
click at [42, 316] on button "button" at bounding box center [38, 320] width 22 height 22
click at [14, 324] on button "button" at bounding box center [14, 320] width 22 height 22
click at [41, 321] on button "button" at bounding box center [38, 320] width 22 height 22
click at [13, 324] on button "button" at bounding box center [14, 320] width 22 height 22
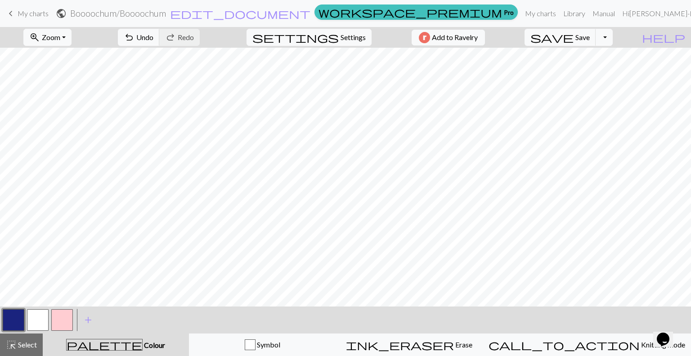
drag, startPoint x: 41, startPoint y: 323, endPoint x: 46, endPoint y: 318, distance: 7.7
click at [41, 323] on button "button" at bounding box center [38, 320] width 22 height 22
click at [20, 322] on button "button" at bounding box center [14, 320] width 22 height 22
click at [9, 318] on button "button" at bounding box center [14, 320] width 22 height 22
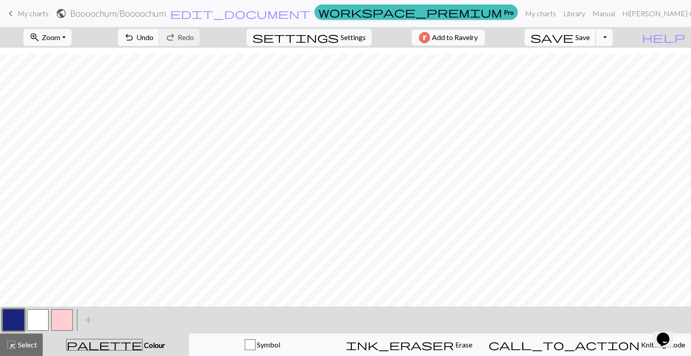
click at [590, 35] on span "Save" at bounding box center [583, 37] width 14 height 9
click at [66, 318] on button "button" at bounding box center [62, 320] width 22 height 22
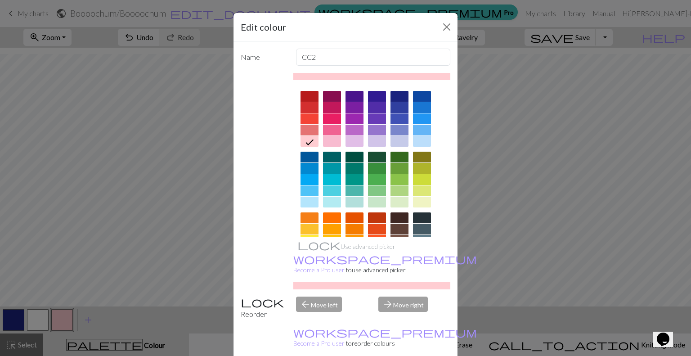
click at [65, 318] on div "Edit colour Name CC2 Use advanced picker workspace_premium Become a Pro user to…" at bounding box center [345, 178] width 691 height 356
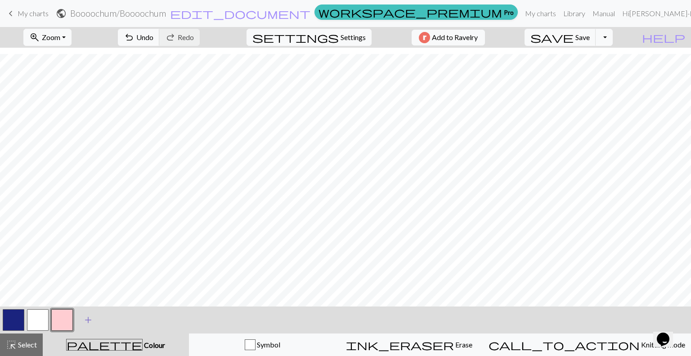
click at [90, 322] on span "add" at bounding box center [88, 320] width 11 height 13
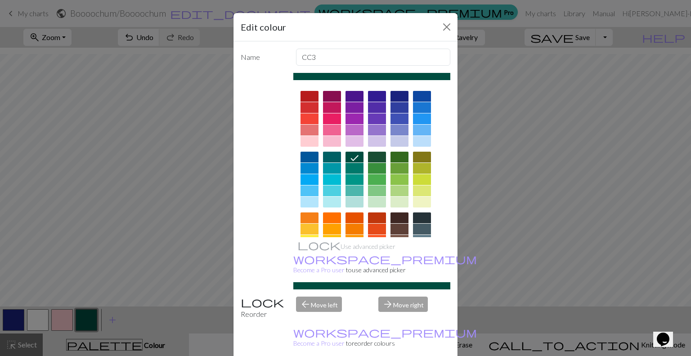
click at [418, 179] on div at bounding box center [422, 179] width 18 height 11
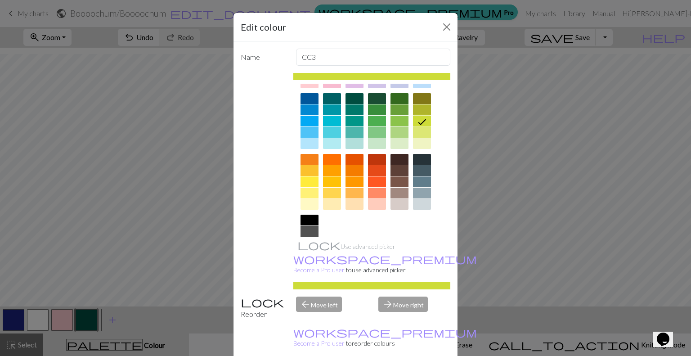
scroll to position [90, 0]
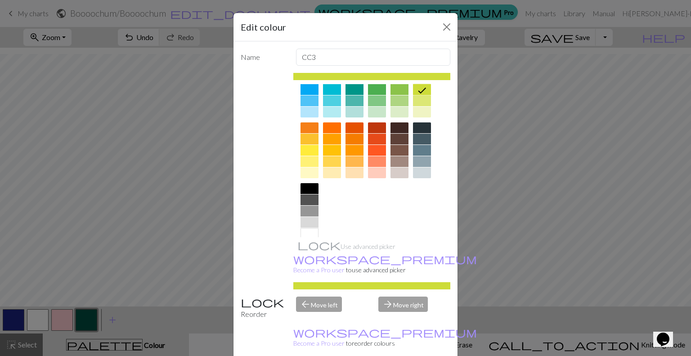
click at [302, 160] on div at bounding box center [310, 161] width 18 height 11
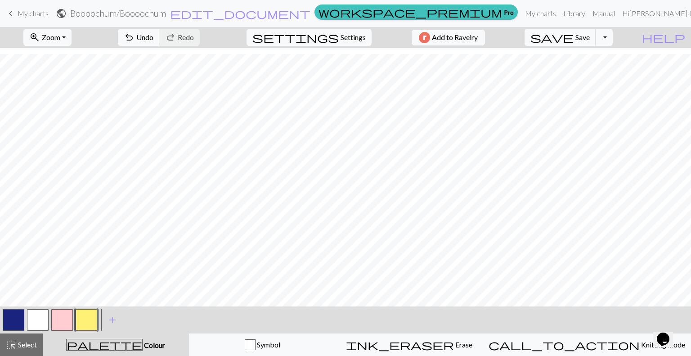
click at [18, 319] on button "button" at bounding box center [14, 320] width 22 height 22
drag, startPoint x: 85, startPoint y: 313, endPoint x: 85, endPoint y: 302, distance: 10.8
click at [85, 312] on button "button" at bounding box center [87, 320] width 22 height 22
click at [37, 316] on button "button" at bounding box center [38, 320] width 22 height 22
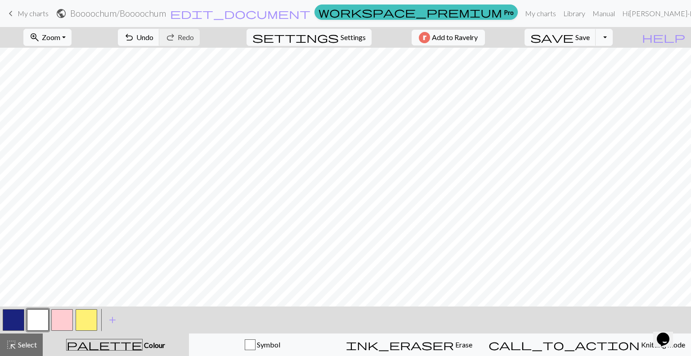
click at [82, 325] on button "button" at bounding box center [87, 320] width 22 height 22
click at [33, 321] on button "button" at bounding box center [38, 320] width 22 height 22
click at [87, 322] on button "button" at bounding box center [87, 320] width 22 height 22
click at [41, 319] on button "button" at bounding box center [38, 320] width 22 height 22
click at [11, 316] on button "button" at bounding box center [14, 320] width 22 height 22
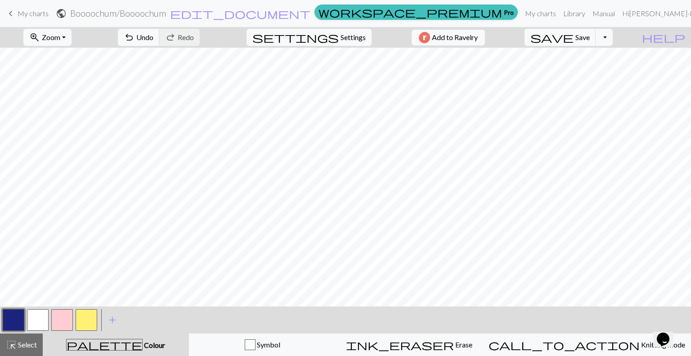
click at [15, 320] on button "button" at bounding box center [14, 320] width 22 height 22
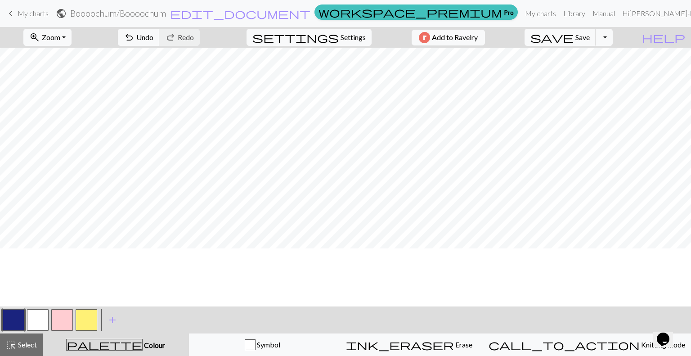
scroll to position [1385, 0]
click at [38, 321] on button "button" at bounding box center [38, 320] width 22 height 22
click at [11, 323] on button "button" at bounding box center [14, 320] width 22 height 22
drag, startPoint x: 40, startPoint y: 319, endPoint x: 59, endPoint y: 306, distance: 23.3
click at [40, 318] on button "button" at bounding box center [38, 320] width 22 height 22
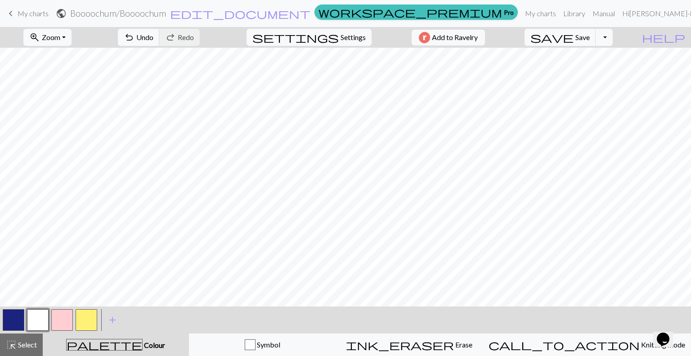
click at [9, 331] on div at bounding box center [13, 320] width 24 height 24
click at [13, 319] on button "button" at bounding box center [14, 320] width 22 height 22
click at [37, 318] on button "button" at bounding box center [38, 320] width 22 height 22
click at [15, 322] on button "button" at bounding box center [14, 320] width 22 height 22
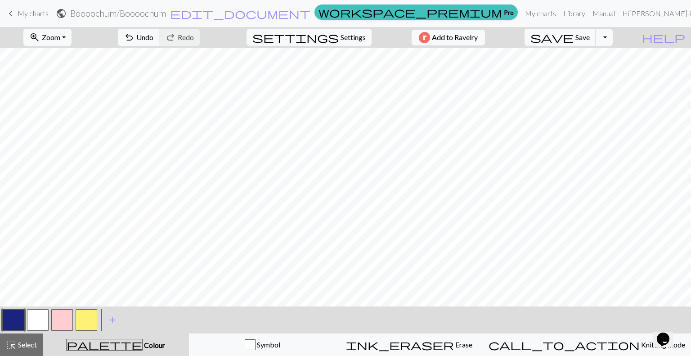
click at [43, 318] on button "button" at bounding box center [38, 320] width 22 height 22
drag, startPoint x: 18, startPoint y: 322, endPoint x: 25, endPoint y: 315, distance: 9.9
click at [18, 322] on button "button" at bounding box center [14, 320] width 22 height 22
click at [40, 313] on button "button" at bounding box center [38, 320] width 22 height 22
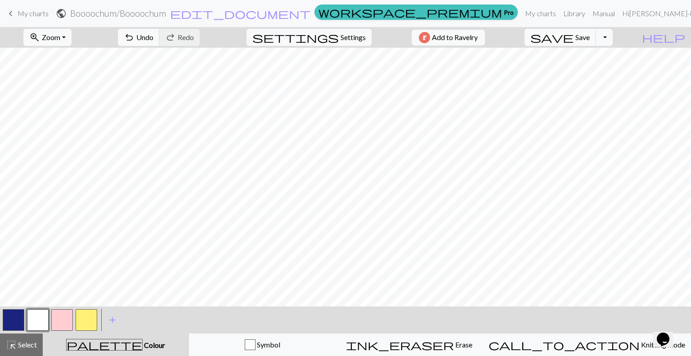
click at [17, 323] on button "button" at bounding box center [14, 320] width 22 height 22
click at [590, 36] on span "Save" at bounding box center [583, 37] width 14 height 9
drag, startPoint x: 541, startPoint y: 16, endPoint x: 526, endPoint y: 16, distance: 14.4
drag, startPoint x: 526, startPoint y: 16, endPoint x: 530, endPoint y: 12, distance: 6.1
click at [28, 346] on span "Select" at bounding box center [27, 344] width 20 height 9
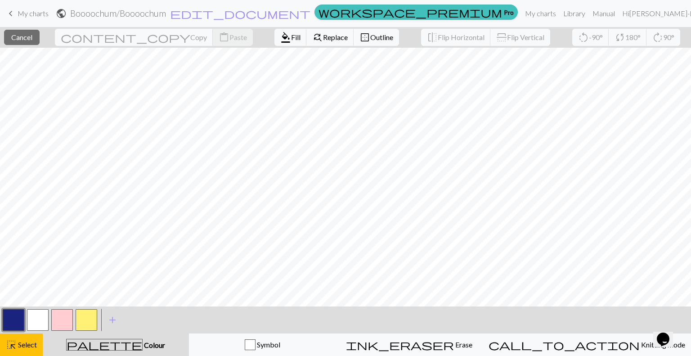
click at [13, 320] on button "button" at bounding box center [14, 320] width 22 height 22
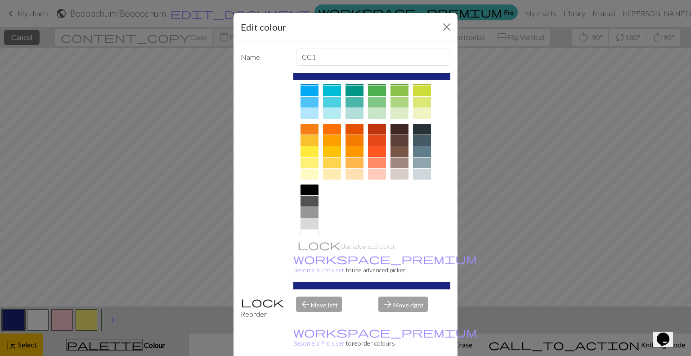
scroll to position [90, 0]
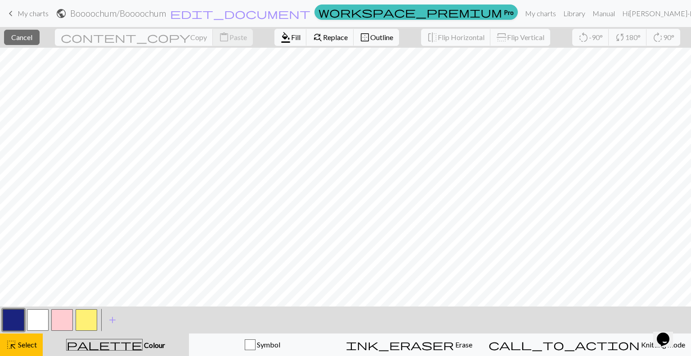
click at [5, 320] on button "button" at bounding box center [14, 320] width 22 height 22
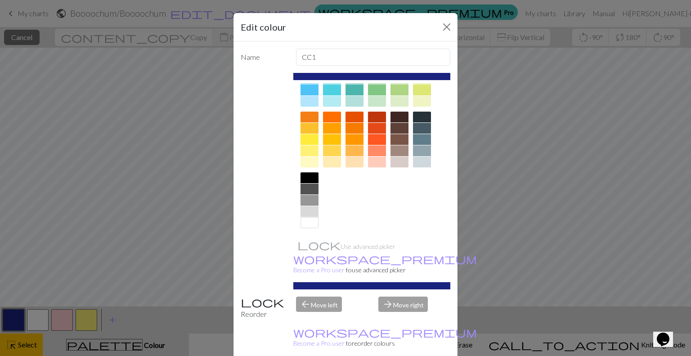
scroll to position [102, 0]
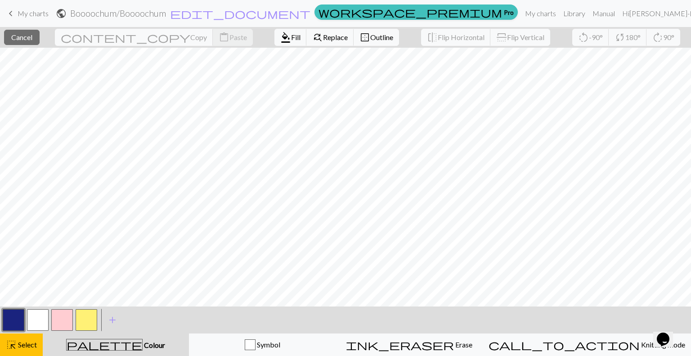
click at [106, 347] on span "palette" at bounding box center [105, 344] width 76 height 13
click at [24, 344] on span "Select" at bounding box center [27, 344] width 20 height 9
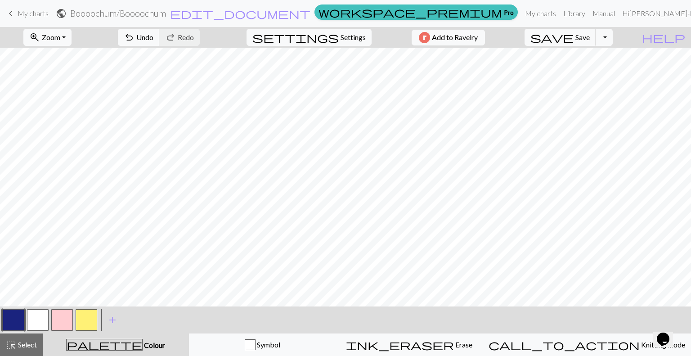
click at [31, 321] on button "button" at bounding box center [38, 320] width 22 height 22
click at [14, 317] on button "button" at bounding box center [14, 320] width 22 height 22
click at [38, 320] on button "button" at bounding box center [38, 320] width 22 height 22
click at [20, 320] on button "button" at bounding box center [14, 320] width 22 height 22
drag, startPoint x: 38, startPoint y: 324, endPoint x: 46, endPoint y: 313, distance: 14.1
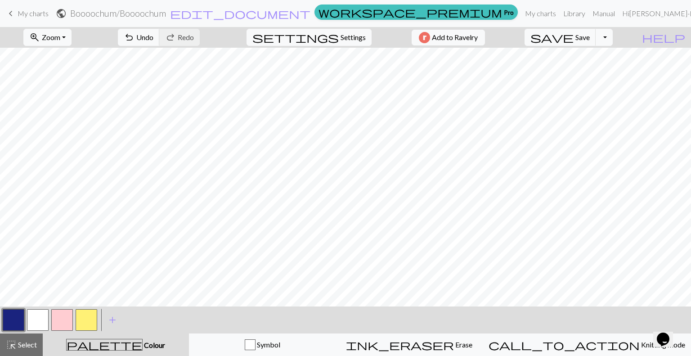
click at [38, 324] on button "button" at bounding box center [38, 320] width 22 height 22
click at [16, 323] on button "button" at bounding box center [14, 320] width 22 height 22
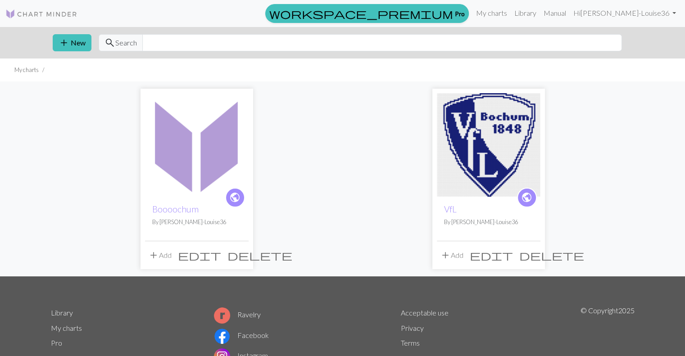
click at [198, 147] on img at bounding box center [197, 145] width 104 height 104
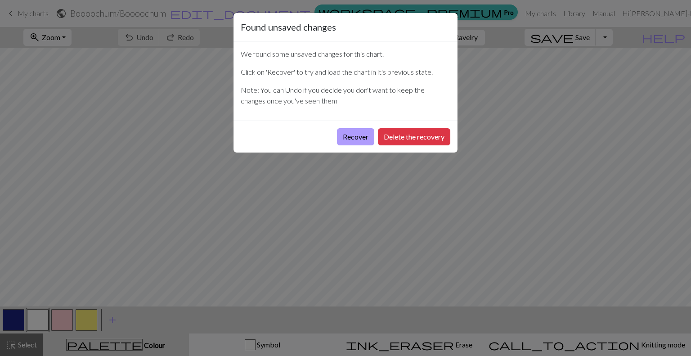
click at [356, 140] on button "Recover" at bounding box center [355, 136] width 37 height 17
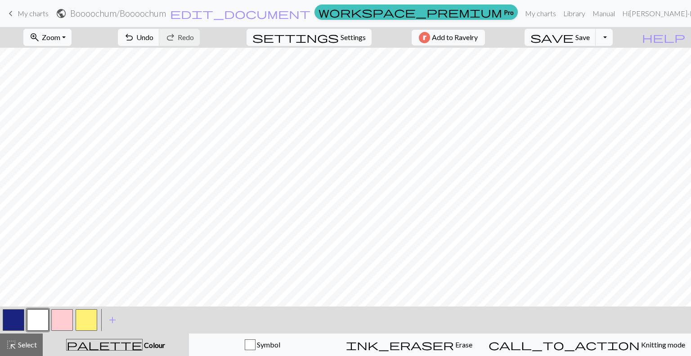
click at [60, 39] on span "Zoom" at bounding box center [51, 37] width 18 height 9
click at [78, 109] on button "50%" at bounding box center [59, 108] width 71 height 14
click at [8, 320] on button "button" at bounding box center [14, 320] width 22 height 22
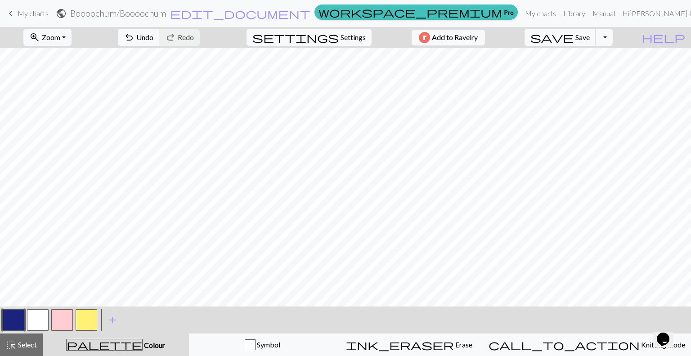
click at [9, 323] on button "button" at bounding box center [14, 320] width 22 height 22
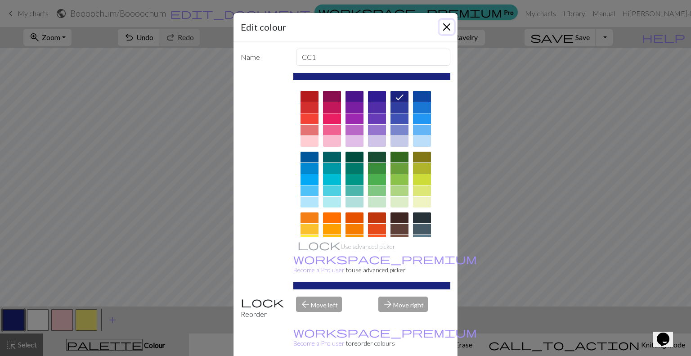
click at [443, 27] on button "Close" at bounding box center [447, 27] width 14 height 14
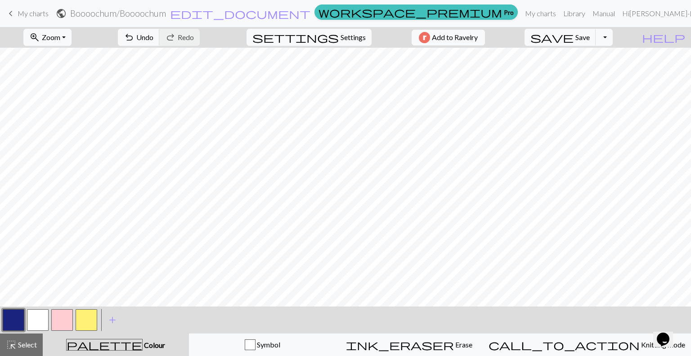
click at [39, 311] on button "button" at bounding box center [38, 320] width 22 height 22
click at [10, 316] on button "button" at bounding box center [14, 320] width 22 height 22
click at [40, 319] on button "button" at bounding box center [38, 320] width 22 height 22
click at [14, 320] on button "button" at bounding box center [14, 320] width 22 height 22
click at [22, 347] on span "Select" at bounding box center [27, 344] width 20 height 9
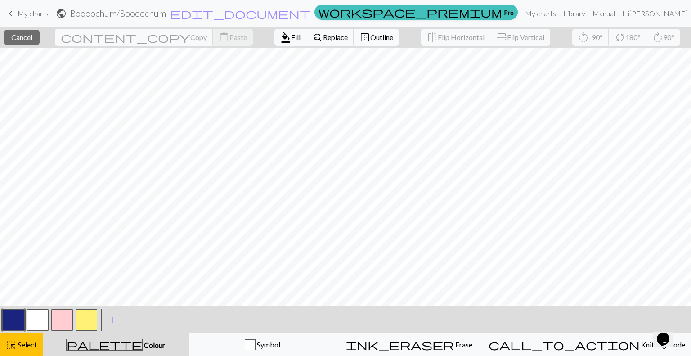
click at [370, 39] on span "Outline" at bounding box center [381, 37] width 23 height 9
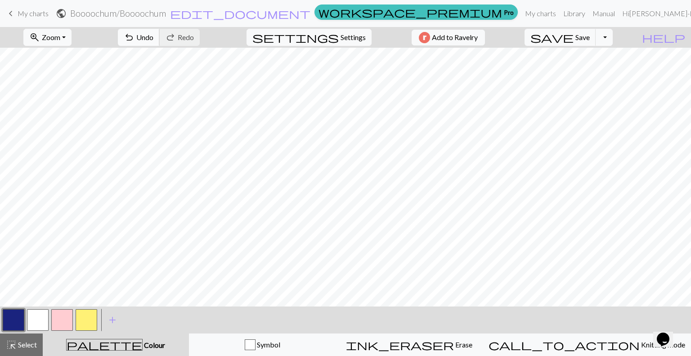
click at [153, 39] on span "Undo" at bounding box center [144, 37] width 17 height 9
click at [30, 340] on span "Select" at bounding box center [27, 344] width 20 height 9
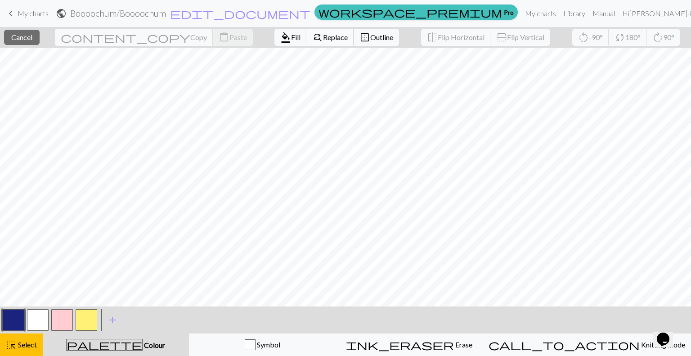
click at [323, 39] on span "Replace" at bounding box center [335, 37] width 25 height 9
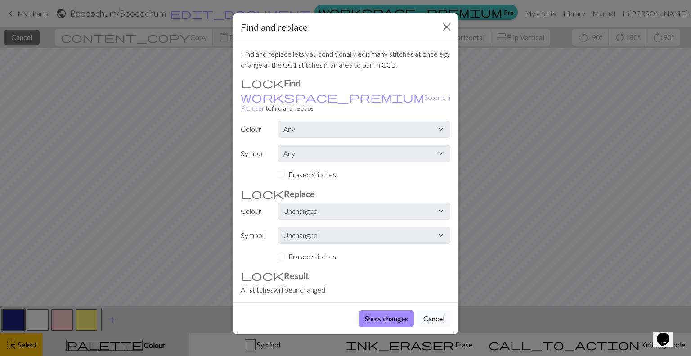
click at [431, 310] on button "Cancel" at bounding box center [434, 318] width 33 height 17
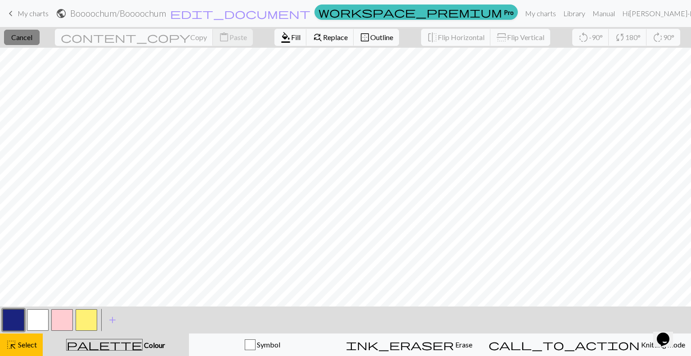
click at [24, 31] on button "close Cancel" at bounding box center [22, 37] width 36 height 15
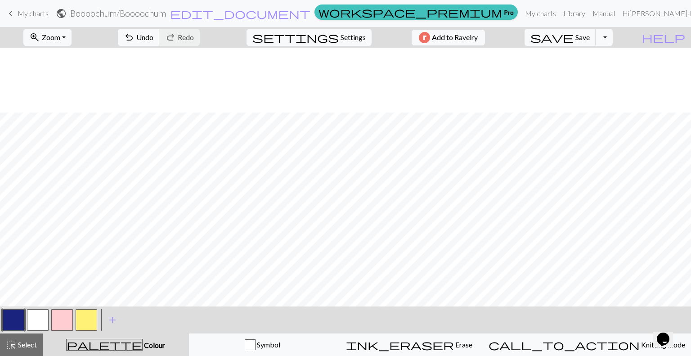
scroll to position [1449, 0]
click at [25, 348] on span "Select" at bounding box center [27, 344] width 20 height 9
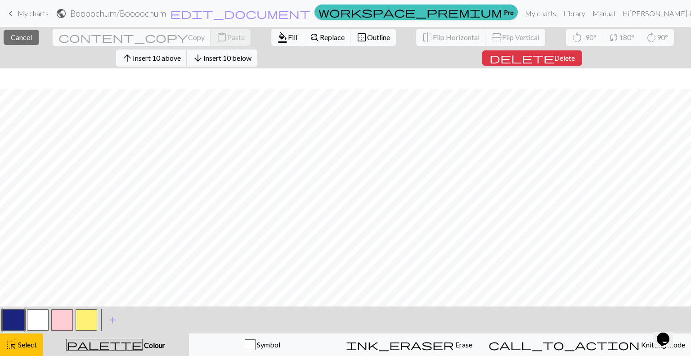
scroll to position [1470, 0]
click at [277, 36] on span "format_color_fill" at bounding box center [282, 37] width 11 height 13
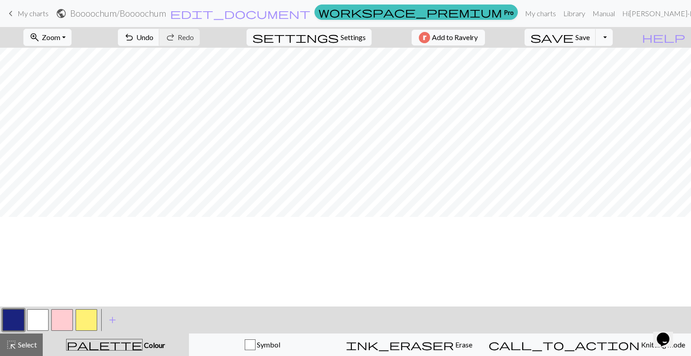
scroll to position [1269, 0]
click at [18, 339] on div "highlight_alt Select Select" at bounding box center [21, 344] width 31 height 11
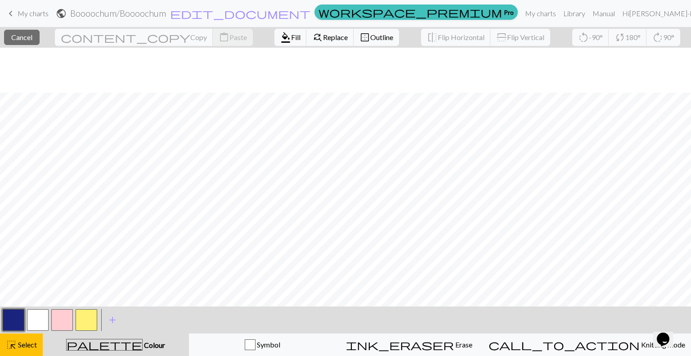
scroll to position [1224, 0]
click at [13, 320] on button "button" at bounding box center [14, 320] width 22 height 22
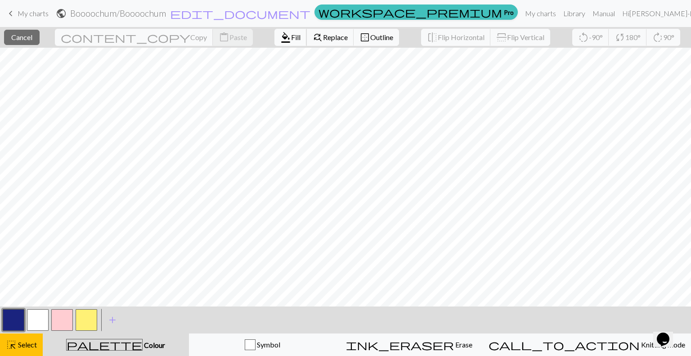
click at [280, 38] on span "format_color_fill" at bounding box center [285, 37] width 11 height 13
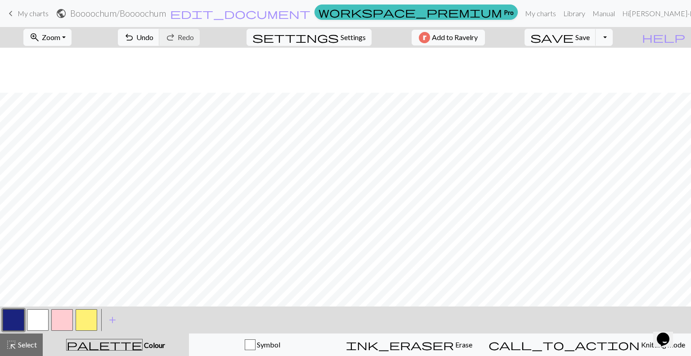
scroll to position [1269, 0]
click at [42, 316] on button "button" at bounding box center [38, 320] width 22 height 22
click at [27, 336] on button "highlight_alt Select Select" at bounding box center [21, 345] width 43 height 23
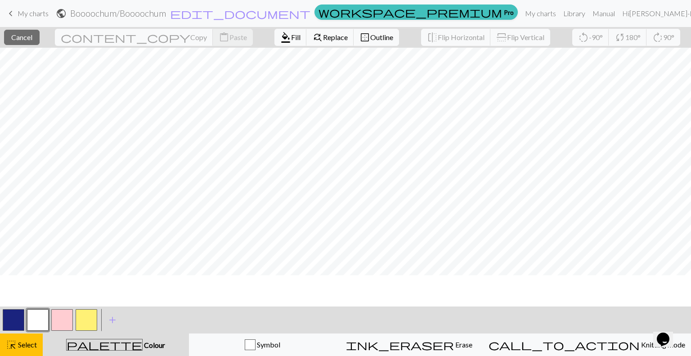
scroll to position [1224, 0]
click at [280, 38] on span "format_color_fill" at bounding box center [285, 37] width 11 height 13
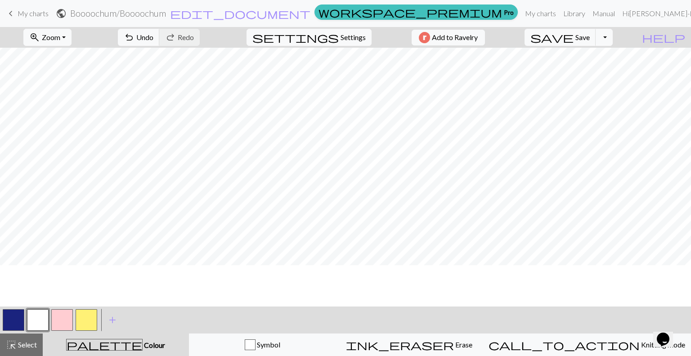
scroll to position [1044, 0]
click at [25, 343] on span "Select" at bounding box center [27, 344] width 20 height 9
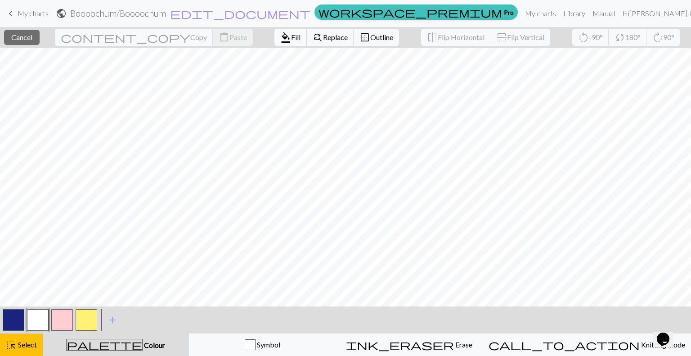
click at [291, 36] on span "Fill" at bounding box center [295, 37] width 9 height 9
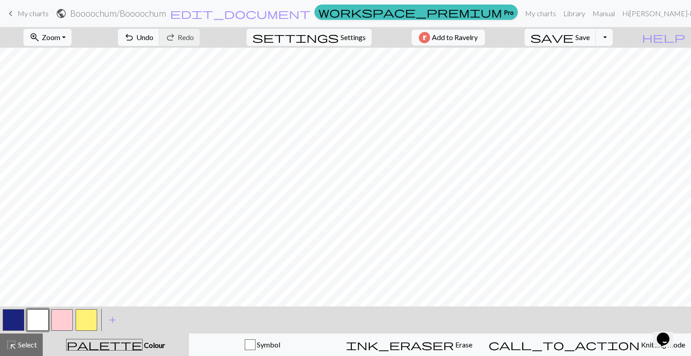
click at [9, 321] on button "button" at bounding box center [14, 320] width 22 height 22
click at [26, 339] on div "highlight_alt Select Select" at bounding box center [21, 344] width 31 height 11
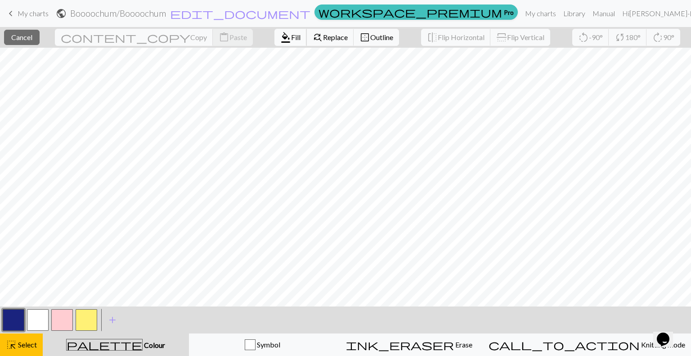
click at [280, 32] on span "format_color_fill" at bounding box center [285, 37] width 11 height 13
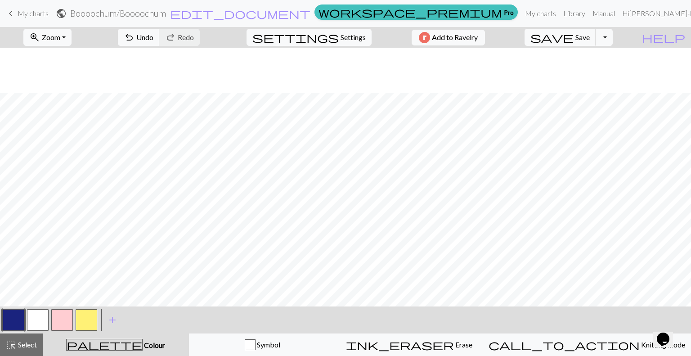
scroll to position [1089, 0]
click at [43, 318] on button "button" at bounding box center [38, 320] width 22 height 22
click at [23, 343] on span "Select" at bounding box center [27, 344] width 20 height 9
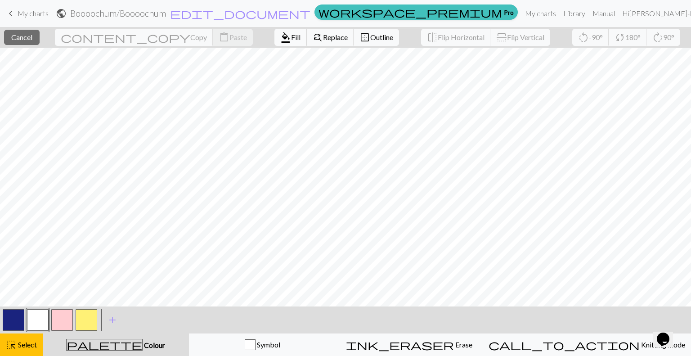
click at [280, 40] on span "format_color_fill" at bounding box center [285, 37] width 11 height 13
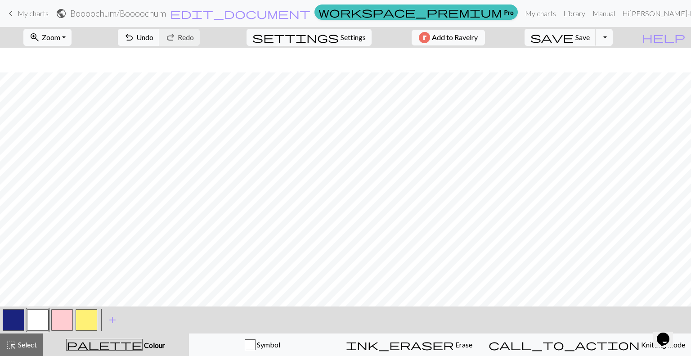
scroll to position [1224, 0]
click at [31, 348] on span "Select" at bounding box center [27, 344] width 20 height 9
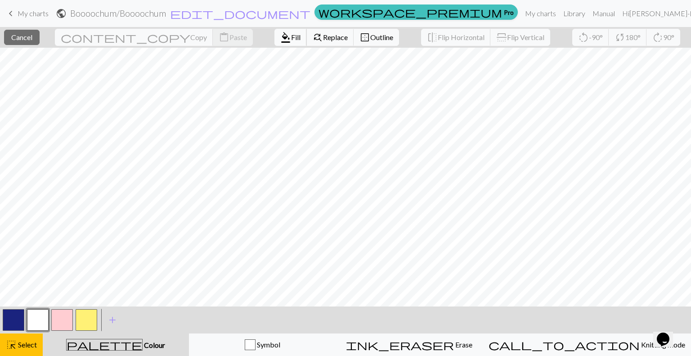
click at [275, 42] on button "format_color_fill Fill" at bounding box center [291, 37] width 32 height 17
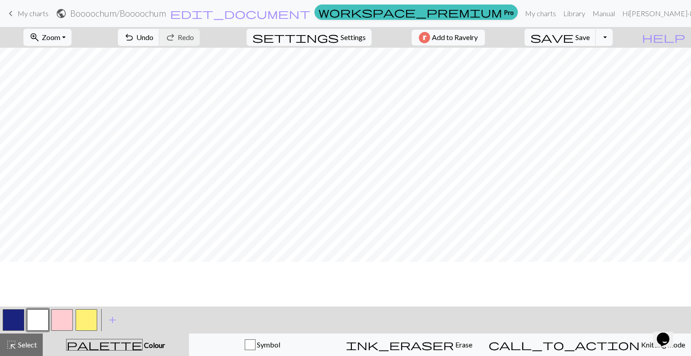
scroll to position [1044, 0]
click at [12, 323] on button "button" at bounding box center [14, 320] width 22 height 22
click at [10, 341] on span "highlight_alt" at bounding box center [11, 344] width 11 height 13
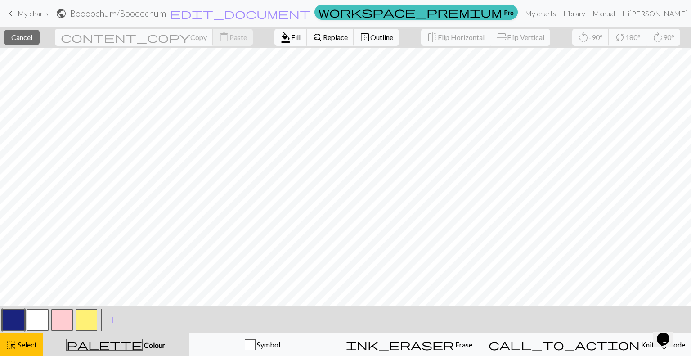
click at [291, 40] on span "Fill" at bounding box center [295, 37] width 9 height 9
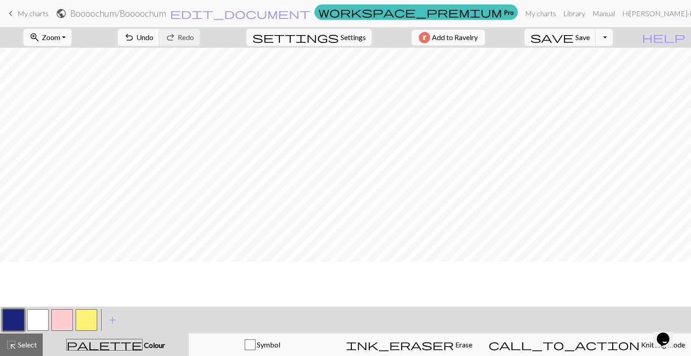
scroll to position [909, 0]
click at [27, 343] on span "Select" at bounding box center [27, 344] width 20 height 9
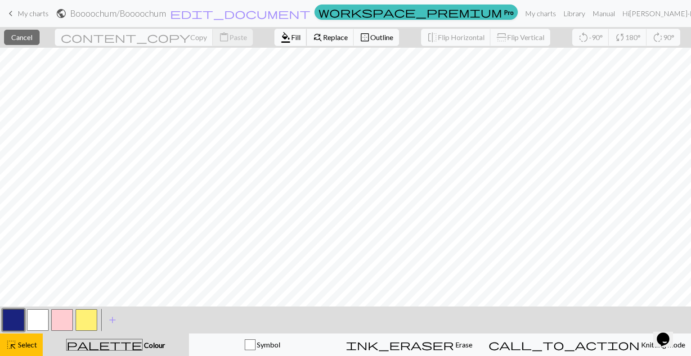
click at [280, 36] on span "format_color_fill" at bounding box center [285, 37] width 11 height 13
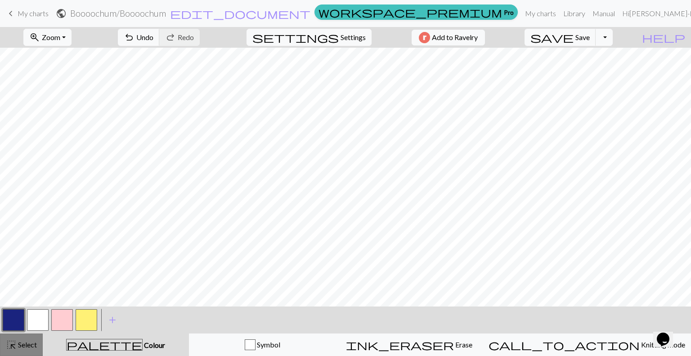
click at [27, 339] on button "highlight_alt Select Select" at bounding box center [21, 345] width 43 height 23
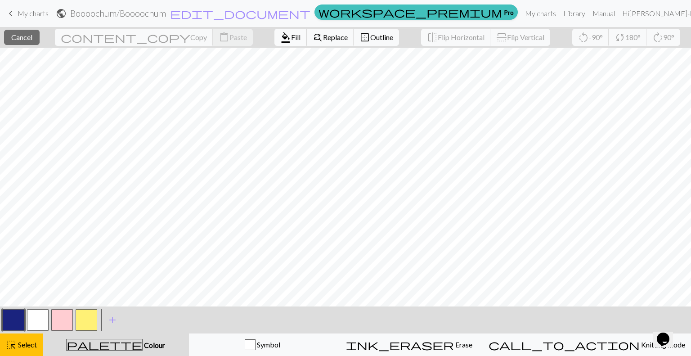
click at [291, 41] on span "Fill" at bounding box center [295, 37] width 9 height 9
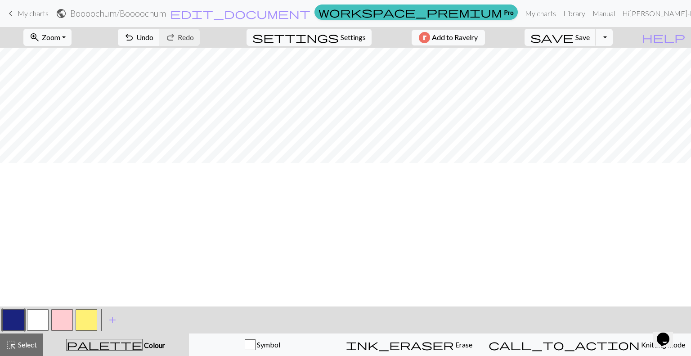
scroll to position [0, 0]
click at [37, 319] on button "button" at bounding box center [38, 320] width 22 height 22
click at [25, 346] on span "Select" at bounding box center [27, 344] width 20 height 9
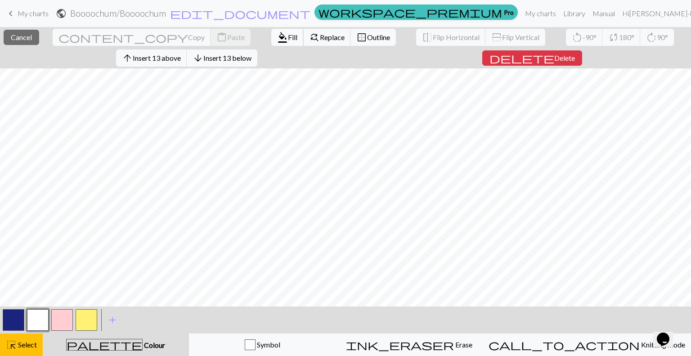
click at [288, 36] on span "Fill" at bounding box center [292, 37] width 9 height 9
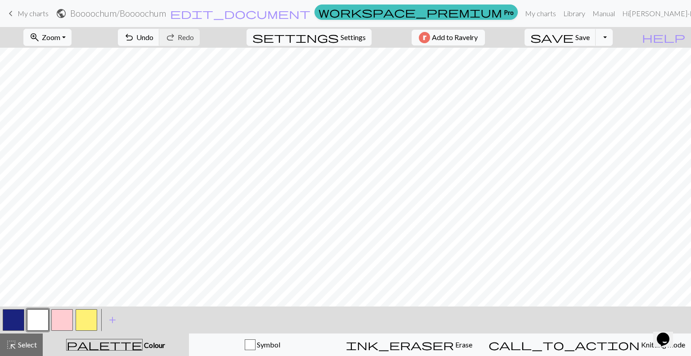
click at [15, 317] on button "button" at bounding box center [14, 320] width 22 height 22
click at [590, 36] on span "Save" at bounding box center [583, 37] width 14 height 9
click at [531, 12] on link "My charts" at bounding box center [541, 14] width 38 height 18
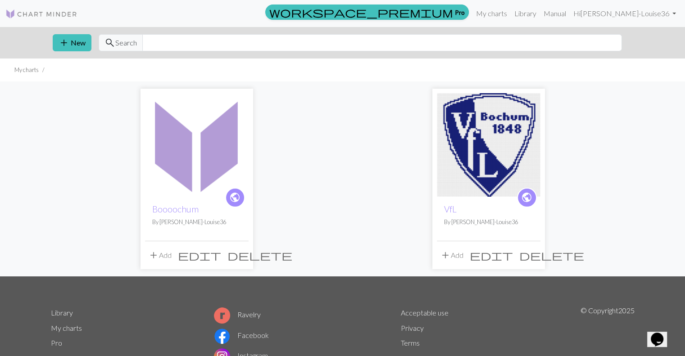
click at [201, 144] on img at bounding box center [197, 145] width 104 height 104
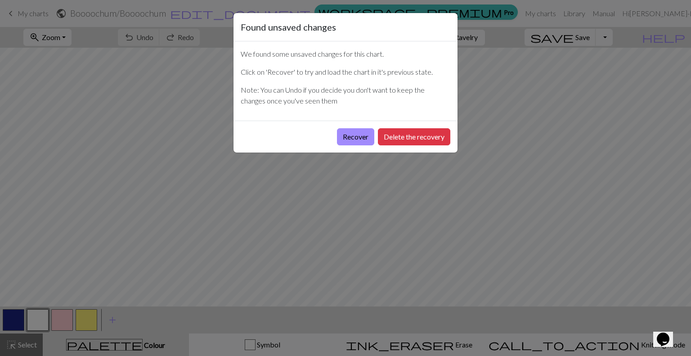
drag, startPoint x: 144, startPoint y: 102, endPoint x: 151, endPoint y: 85, distance: 18.4
click at [144, 102] on div "Found unsaved changes We found some unsaved changes for this chart. Click on 'R…" at bounding box center [345, 178] width 691 height 356
click at [358, 138] on button "Recover" at bounding box center [355, 136] width 37 height 17
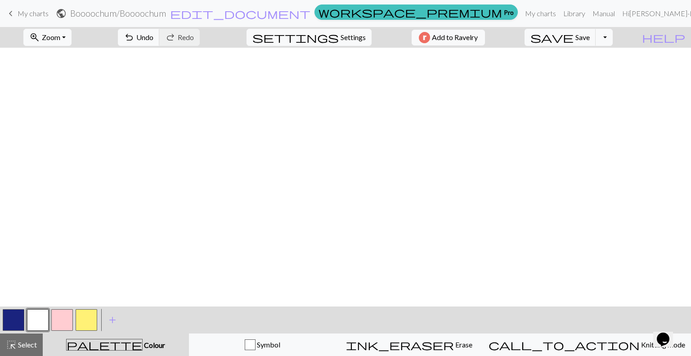
scroll to position [1498, 0]
click at [54, 32] on button "zoom_in Zoom Zoom" at bounding box center [47, 37] width 48 height 17
click at [78, 90] on button "Fit height" at bounding box center [59, 86] width 71 height 14
click at [19, 347] on span "Select" at bounding box center [27, 344] width 20 height 9
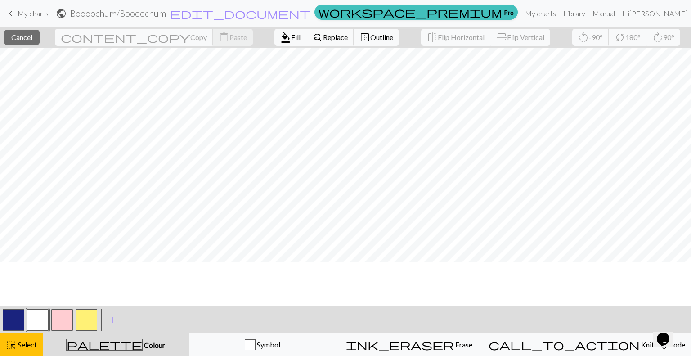
scroll to position [499, 0]
click at [370, 34] on span "Outline" at bounding box center [381, 37] width 23 height 9
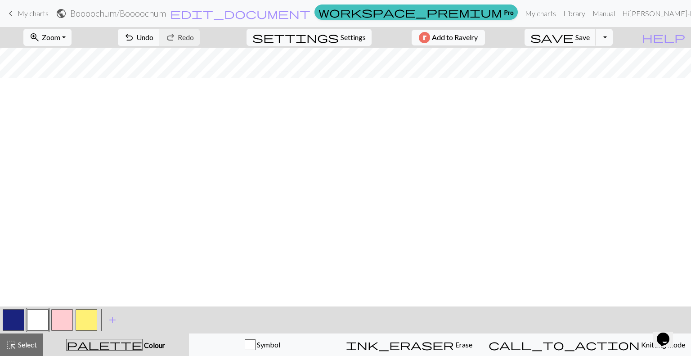
scroll to position [0, 0]
click at [30, 349] on span "Select" at bounding box center [27, 344] width 20 height 9
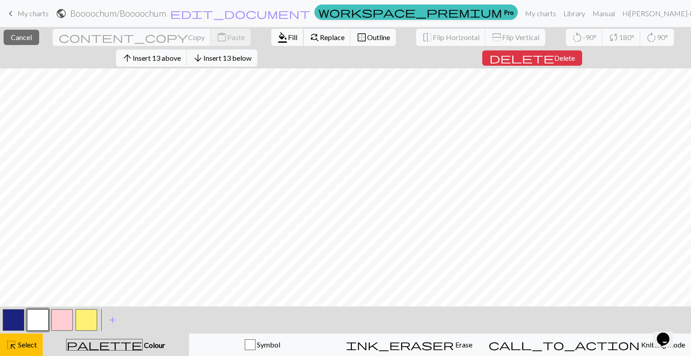
click at [288, 33] on span "Fill" at bounding box center [292, 37] width 9 height 9
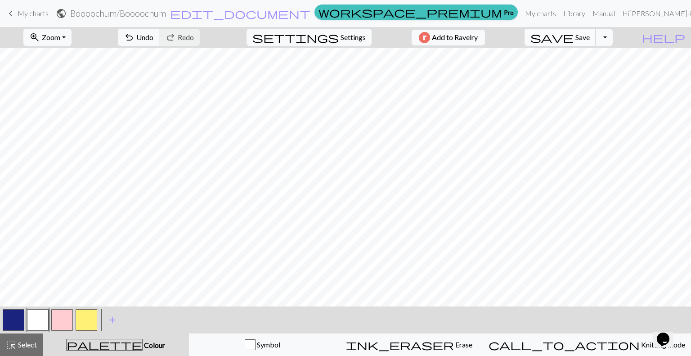
click at [590, 36] on span "Save" at bounding box center [583, 37] width 14 height 9
click at [32, 347] on span "Select" at bounding box center [27, 344] width 20 height 9
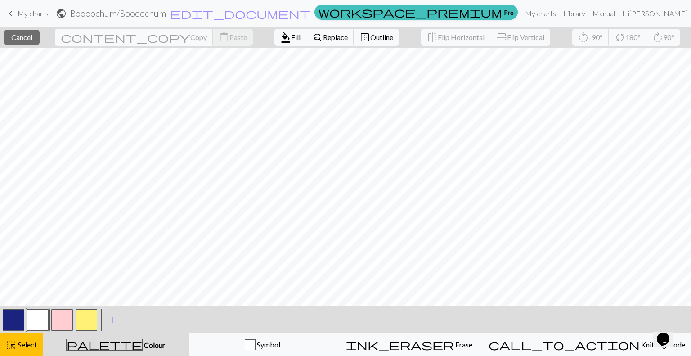
click at [16, 322] on button "button" at bounding box center [14, 320] width 22 height 22
click at [280, 36] on span "format_color_fill" at bounding box center [285, 37] width 11 height 13
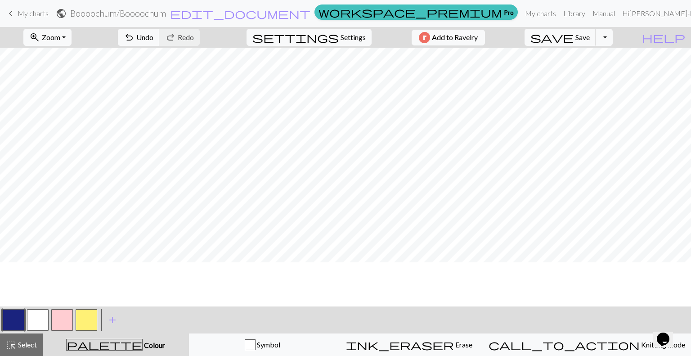
scroll to position [814, 0]
click at [20, 345] on span "Select" at bounding box center [27, 344] width 20 height 9
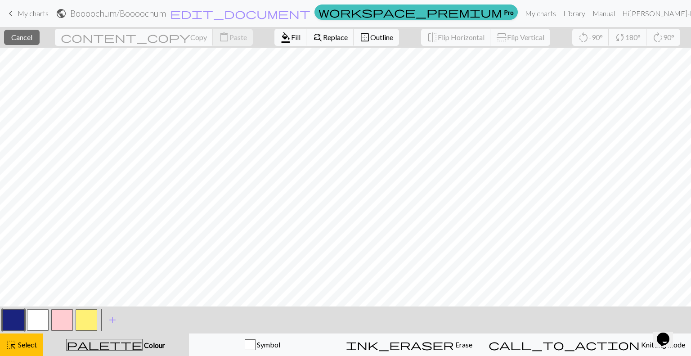
click at [17, 322] on button "button" at bounding box center [14, 320] width 22 height 22
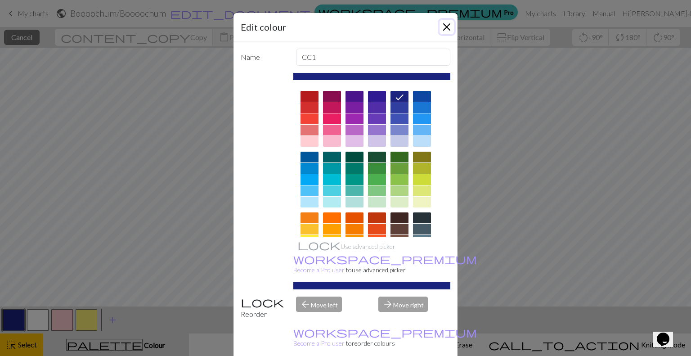
click at [448, 28] on button "Close" at bounding box center [447, 27] width 14 height 14
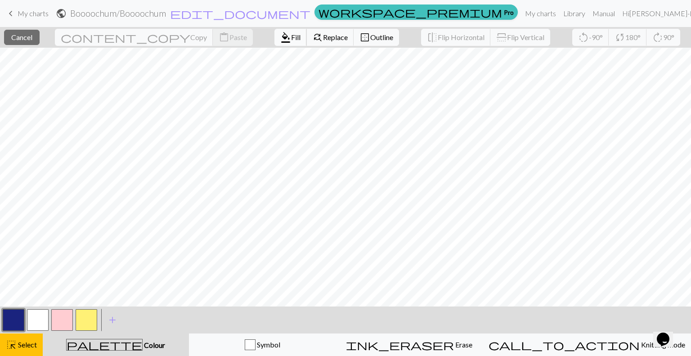
click at [291, 36] on span "Fill" at bounding box center [295, 37] width 9 height 9
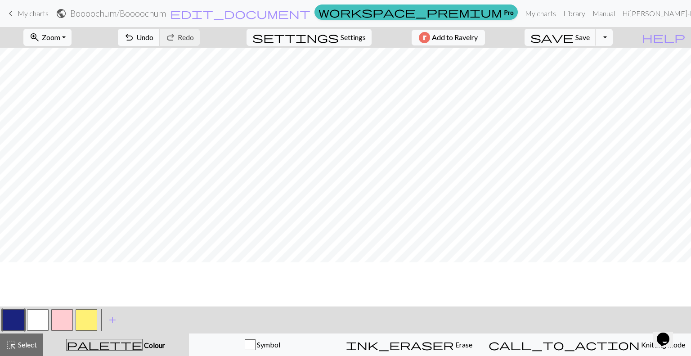
scroll to position [589, 0]
click at [45, 323] on button "button" at bounding box center [38, 320] width 22 height 22
click at [17, 349] on span "Select" at bounding box center [27, 344] width 20 height 9
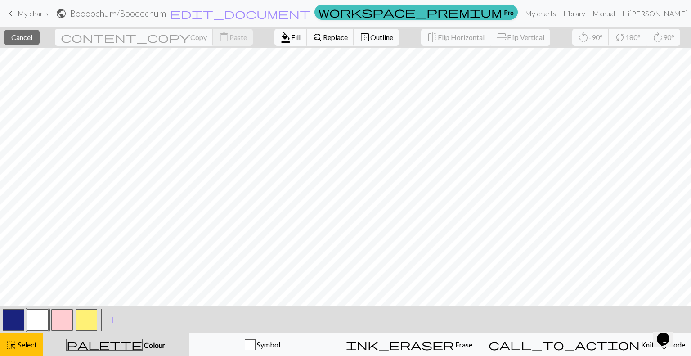
click at [291, 36] on span "Fill" at bounding box center [295, 37] width 9 height 9
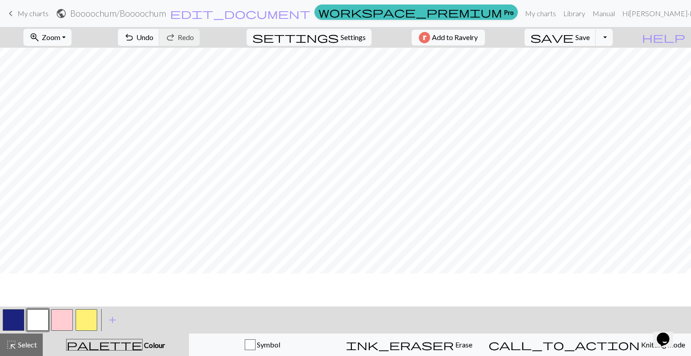
scroll to position [679, 0]
click at [18, 346] on span "Select" at bounding box center [27, 344] width 20 height 9
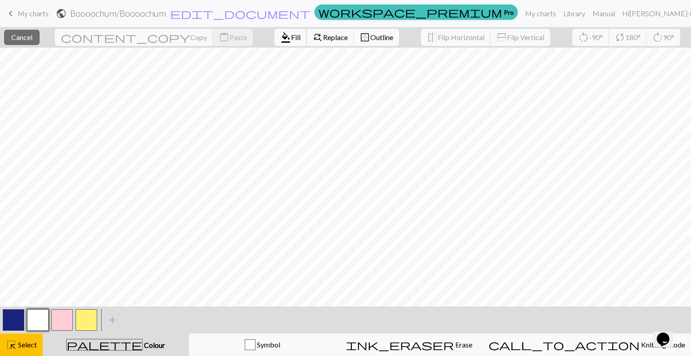
click at [280, 37] on span "format_color_fill" at bounding box center [285, 37] width 11 height 13
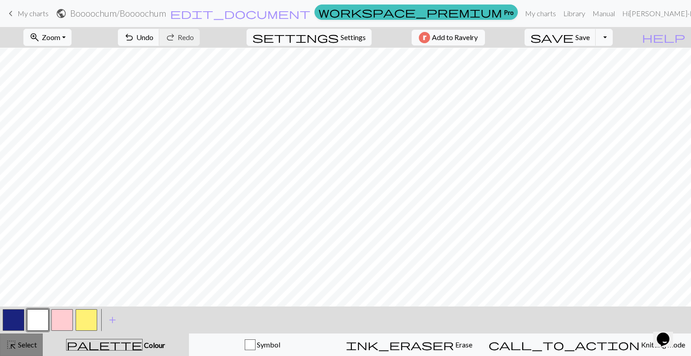
drag, startPoint x: 18, startPoint y: 342, endPoint x: 32, endPoint y: 329, distance: 19.5
click at [17, 342] on span "Select" at bounding box center [27, 344] width 20 height 9
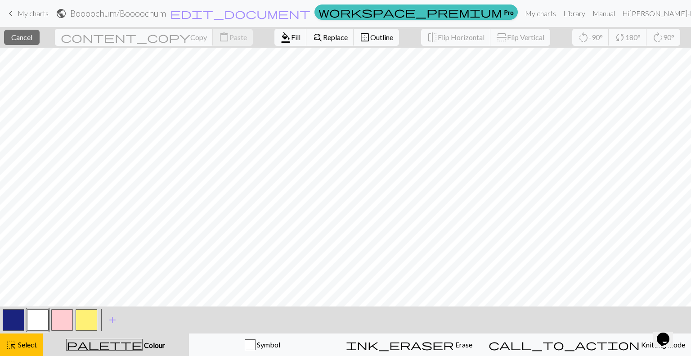
click at [11, 317] on button "button" at bounding box center [14, 320] width 22 height 22
click at [35, 319] on button "button" at bounding box center [38, 320] width 22 height 22
click at [280, 32] on span "format_color_fill" at bounding box center [285, 37] width 11 height 13
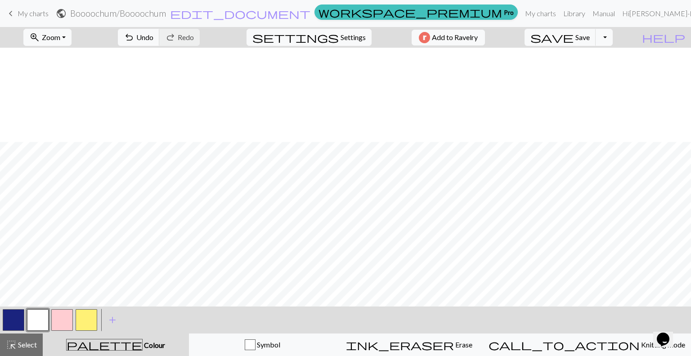
scroll to position [949, 0]
click at [18, 343] on span "Select" at bounding box center [27, 344] width 20 height 9
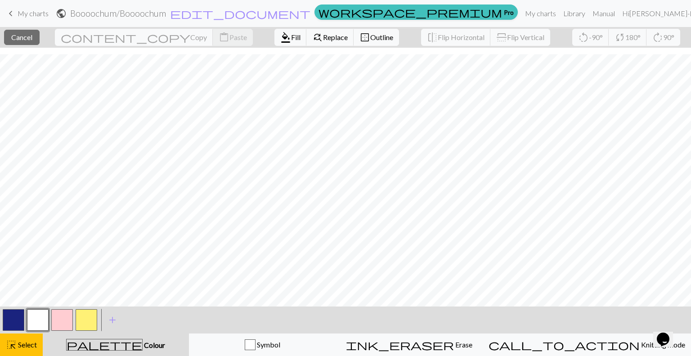
click at [87, 317] on button "button" at bounding box center [87, 320] width 22 height 22
click at [19, 347] on span "Select" at bounding box center [27, 344] width 20 height 9
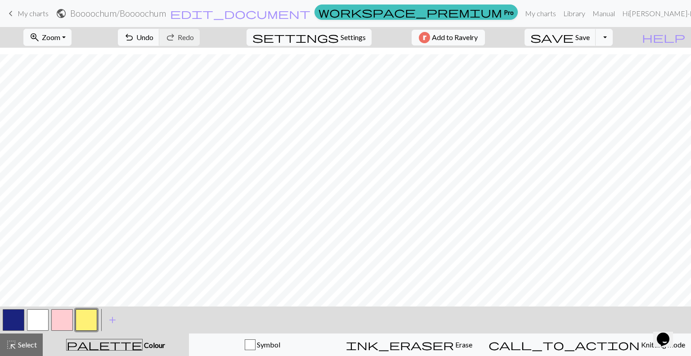
click at [42, 320] on button "button" at bounding box center [38, 320] width 22 height 22
drag, startPoint x: 28, startPoint y: 343, endPoint x: 78, endPoint y: 319, distance: 55.6
click at [28, 343] on span "Select" at bounding box center [27, 344] width 20 height 9
click at [14, 317] on button "button" at bounding box center [14, 320] width 22 height 22
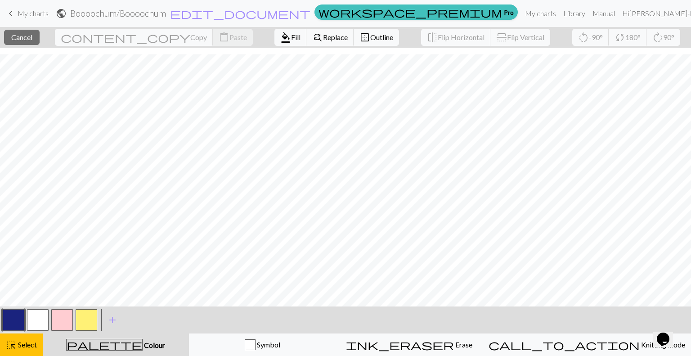
click at [7, 320] on button "button" at bounding box center [14, 320] width 22 height 22
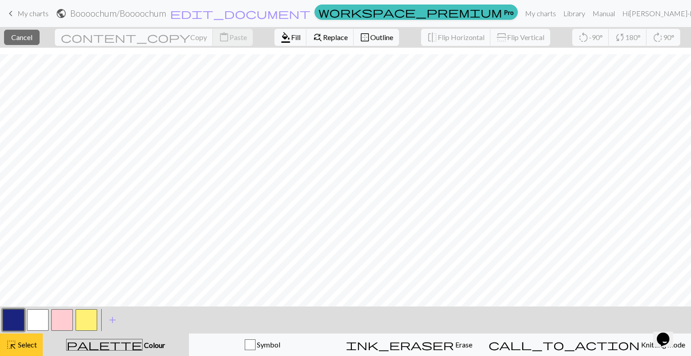
click at [30, 344] on span "Select" at bounding box center [27, 344] width 20 height 9
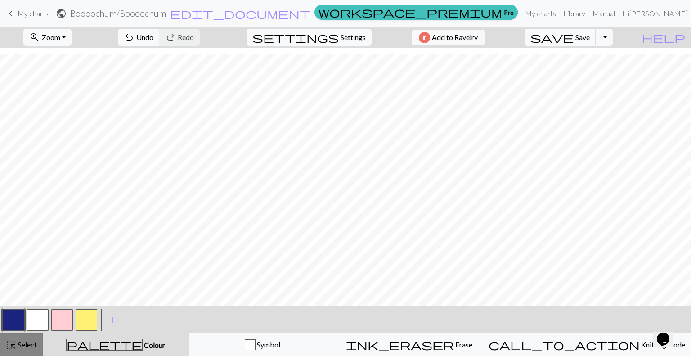
click at [15, 338] on span "highlight_alt" at bounding box center [11, 344] width 11 height 13
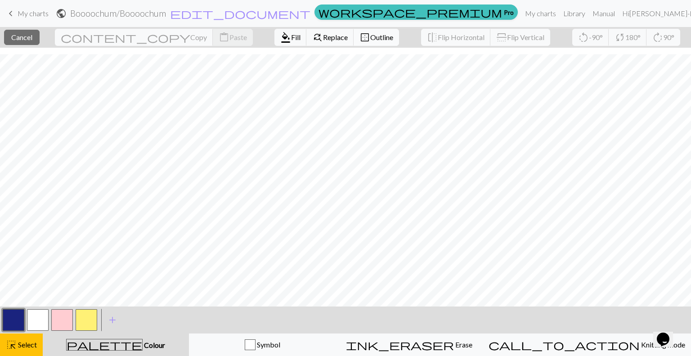
click at [370, 33] on span "Outline" at bounding box center [381, 37] width 23 height 9
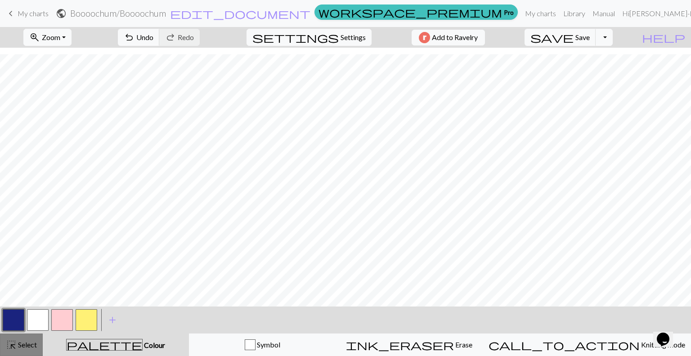
click at [32, 345] on span "Select" at bounding box center [27, 344] width 20 height 9
click at [39, 317] on button "button" at bounding box center [38, 320] width 22 height 22
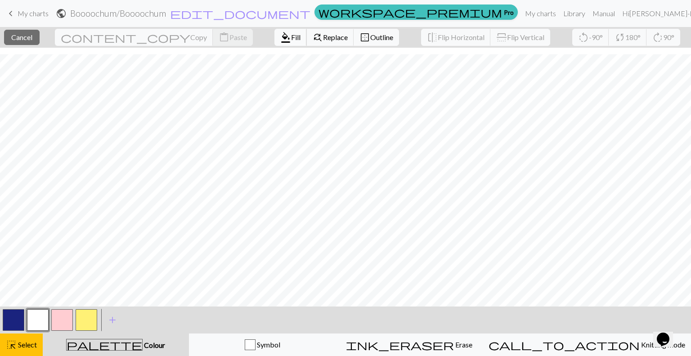
click at [291, 33] on span "Fill" at bounding box center [295, 37] width 9 height 9
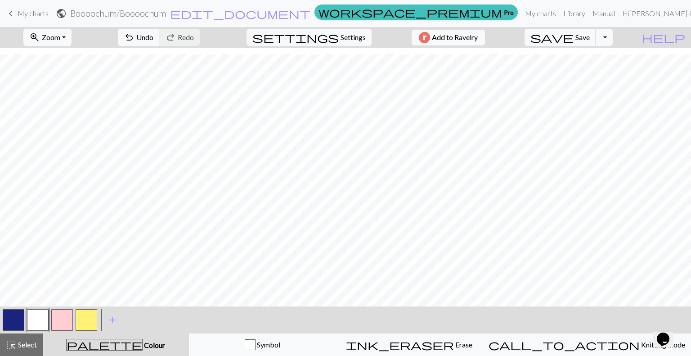
click at [83, 318] on button "button" at bounding box center [87, 320] width 22 height 22
click at [17, 342] on span "Select" at bounding box center [27, 344] width 20 height 9
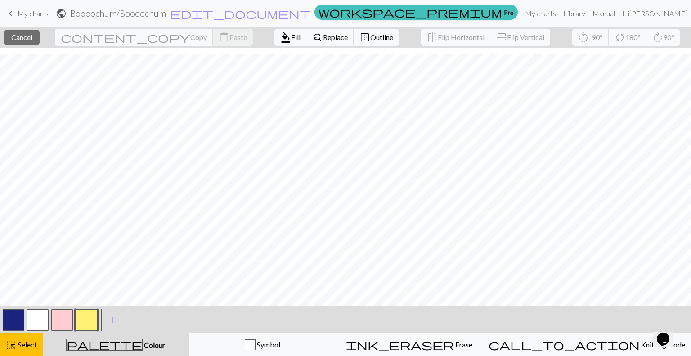
click at [60, 316] on button "button" at bounding box center [62, 320] width 22 height 22
click at [29, 341] on span "Select" at bounding box center [27, 344] width 20 height 9
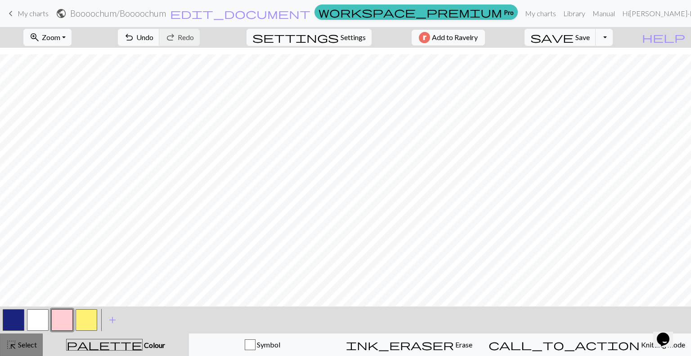
click at [19, 343] on span "Select" at bounding box center [27, 344] width 20 height 9
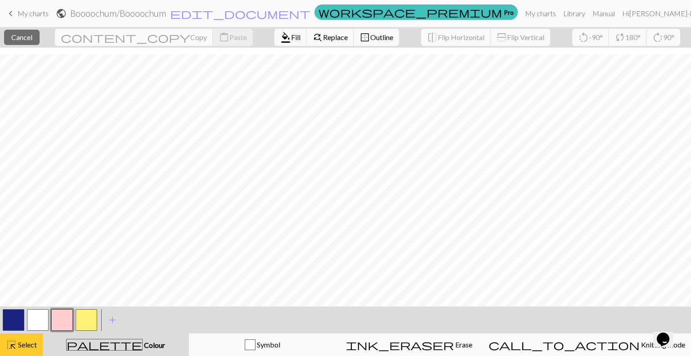
click at [18, 347] on span "Select" at bounding box center [27, 344] width 20 height 9
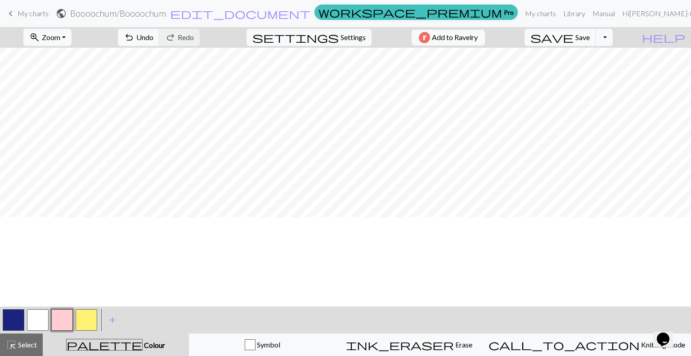
scroll to position [4, 0]
click at [355, 32] on span "Settings" at bounding box center [353, 37] width 25 height 11
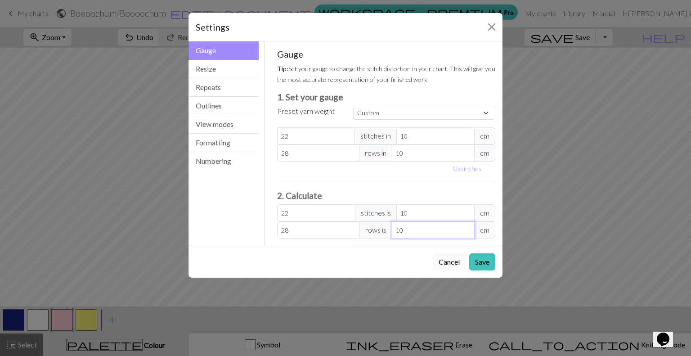
click at [423, 234] on input "10" at bounding box center [433, 229] width 83 height 17
type input "2.8"
type input "1"
type input "42"
type input "15"
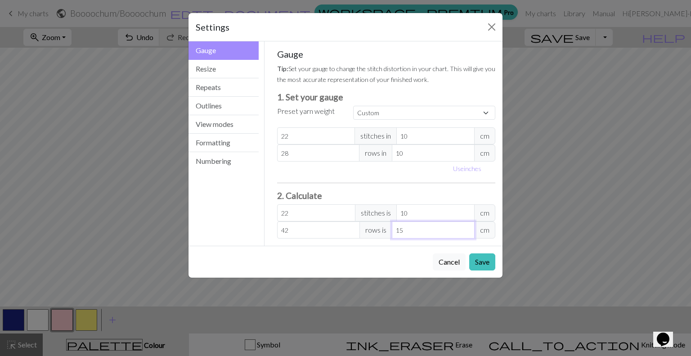
type input "420"
type input "150"
click at [494, 27] on button "Close" at bounding box center [492, 27] width 14 height 14
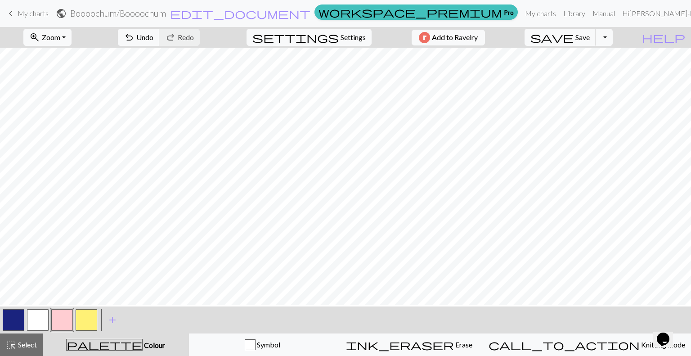
scroll to position [907, 0]
click at [9, 317] on button "button" at bounding box center [14, 320] width 22 height 22
click at [36, 315] on button "button" at bounding box center [38, 320] width 22 height 22
click at [14, 316] on button "button" at bounding box center [14, 320] width 22 height 22
click at [590, 41] on span "Save" at bounding box center [583, 37] width 14 height 9
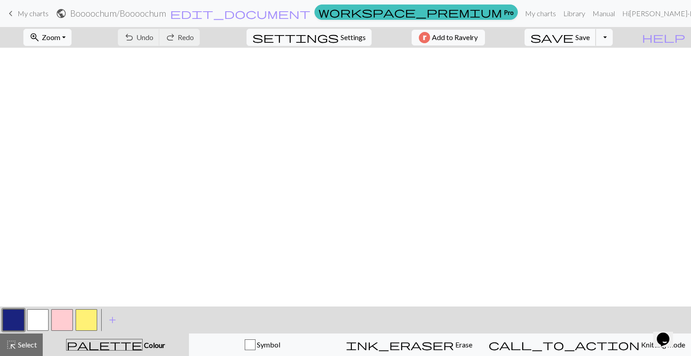
scroll to position [0, 0]
click at [574, 38] on span "save" at bounding box center [552, 37] width 43 height 13
click at [27, 12] on span "My charts" at bounding box center [33, 13] width 31 height 9
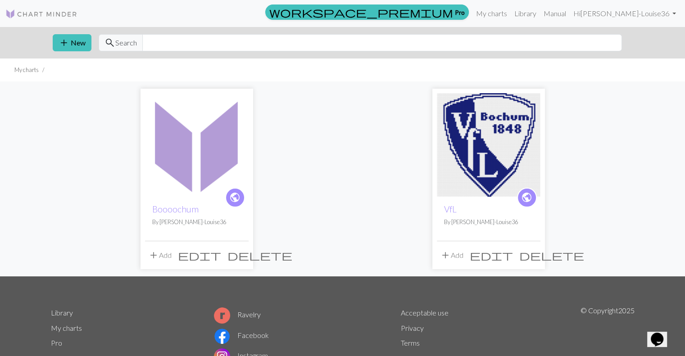
click at [486, 151] on img at bounding box center [489, 145] width 104 height 104
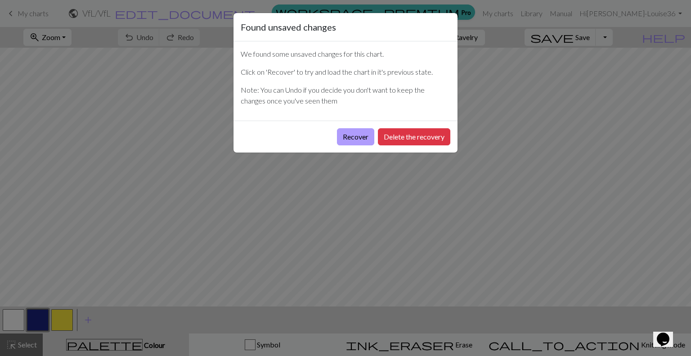
click at [357, 137] on button "Recover" at bounding box center [355, 136] width 37 height 17
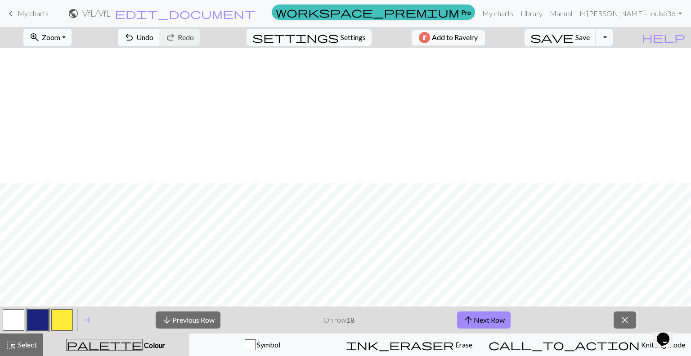
scroll to position [135, 0]
click at [626, 322] on span "close" at bounding box center [625, 320] width 11 height 13
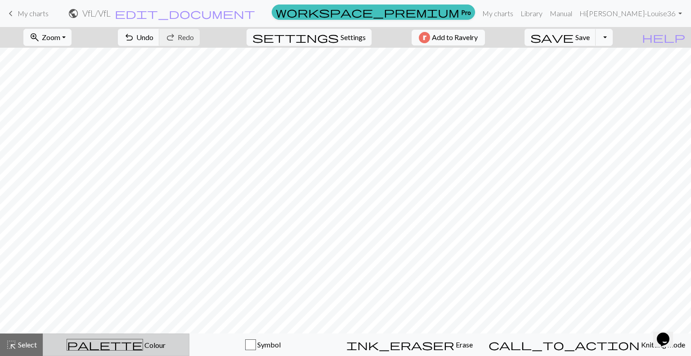
click at [117, 346] on span "palette" at bounding box center [105, 344] width 76 height 13
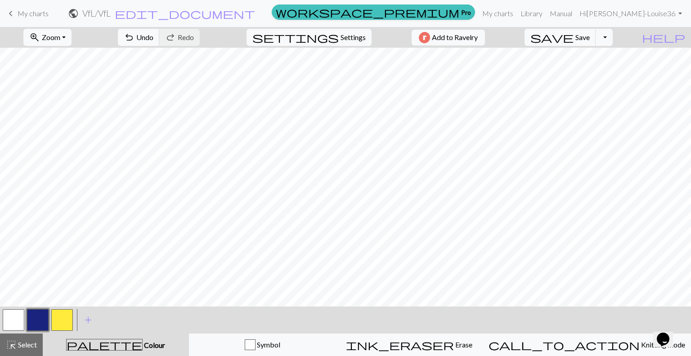
click at [36, 325] on button "button" at bounding box center [38, 320] width 22 height 22
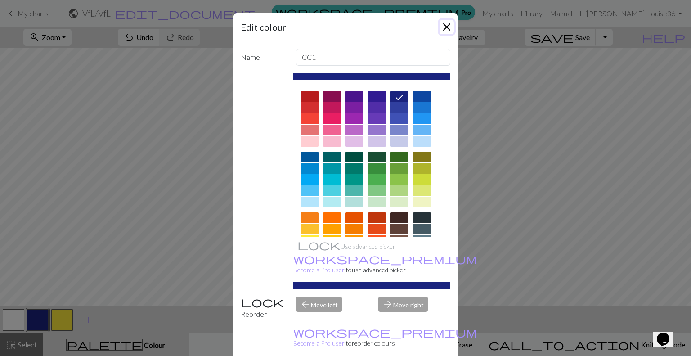
click at [445, 28] on button "Close" at bounding box center [447, 27] width 14 height 14
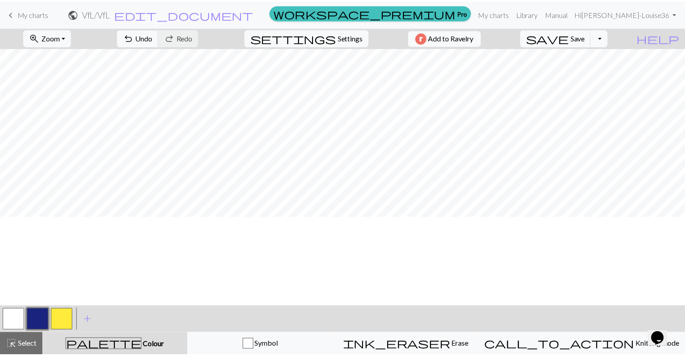
scroll to position [193, 215]
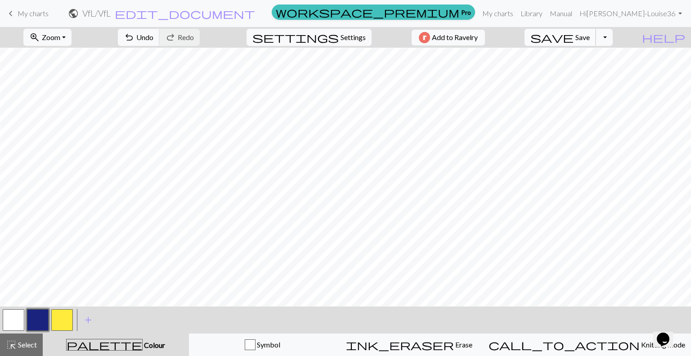
click at [590, 34] on span "Save" at bounding box center [583, 37] width 14 height 9
click at [36, 12] on div "Chart saved" at bounding box center [345, 18] width 691 height 36
click at [36, 15] on div "Chart saved" at bounding box center [345, 18] width 691 height 36
click at [10, 13] on span "keyboard_arrow_left" at bounding box center [10, 13] width 11 height 13
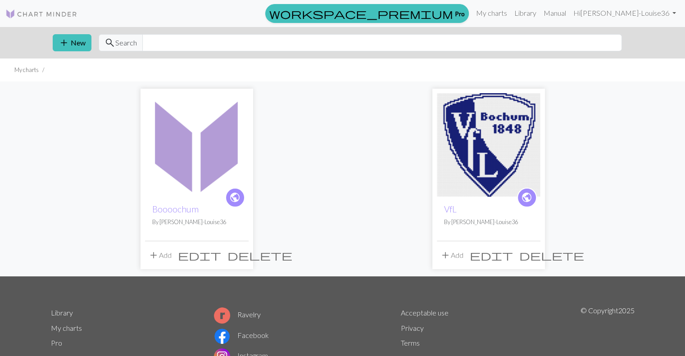
click at [497, 144] on img at bounding box center [489, 145] width 104 height 104
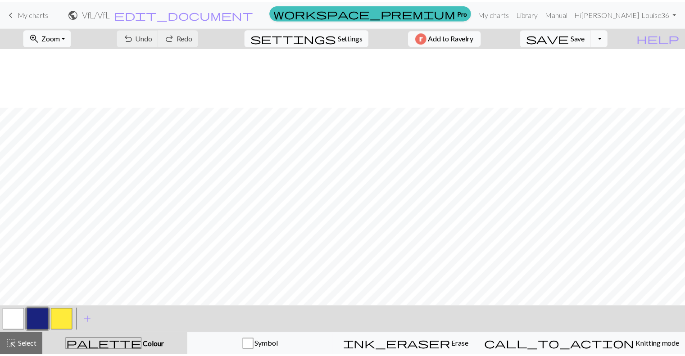
scroll to position [450, 0]
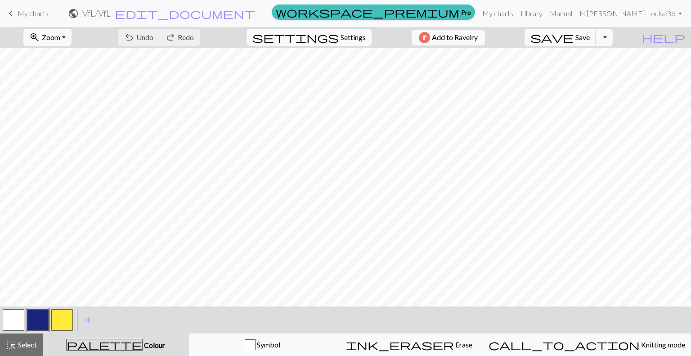
click at [13, 10] on span "keyboard_arrow_left" at bounding box center [10, 13] width 11 height 13
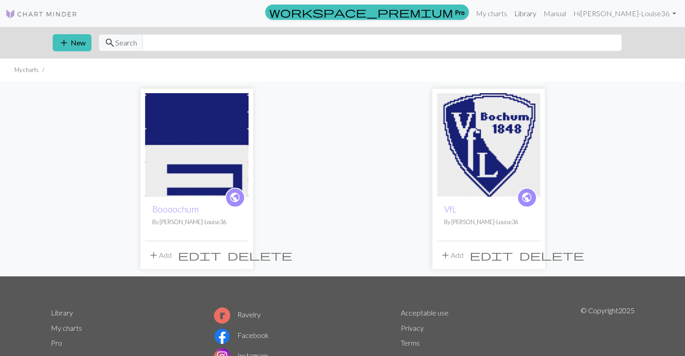
click at [540, 12] on link "Library" at bounding box center [524, 14] width 29 height 18
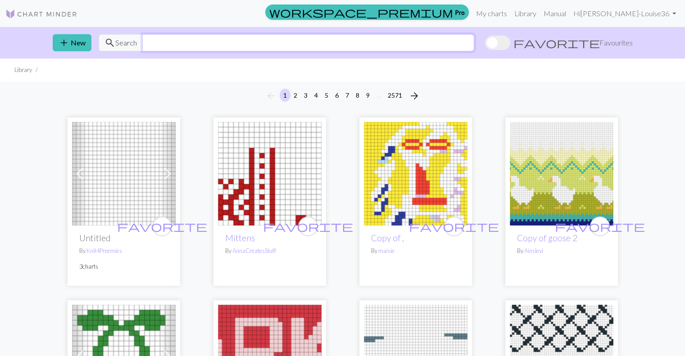
click at [233, 45] on input "text" at bounding box center [308, 42] width 332 height 17
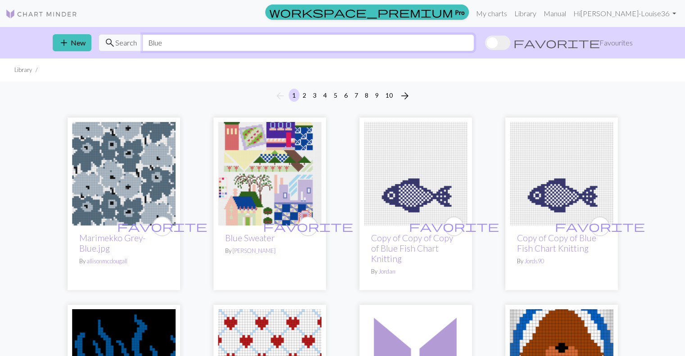
click at [352, 45] on input "Blue" at bounding box center [308, 42] width 332 height 17
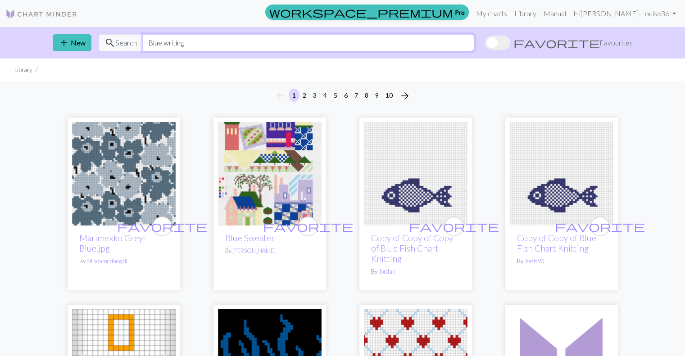
drag, startPoint x: 221, startPoint y: 46, endPoint x: 125, endPoint y: 47, distance: 96.8
click at [125, 47] on div "search Search Blue writing" at bounding box center [286, 42] width 375 height 17
type input "word blue"
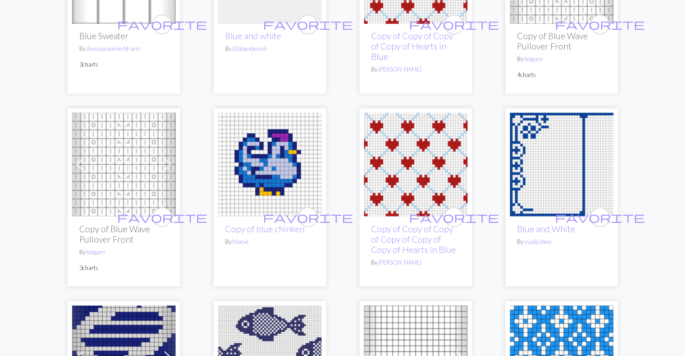
scroll to position [1575, 0]
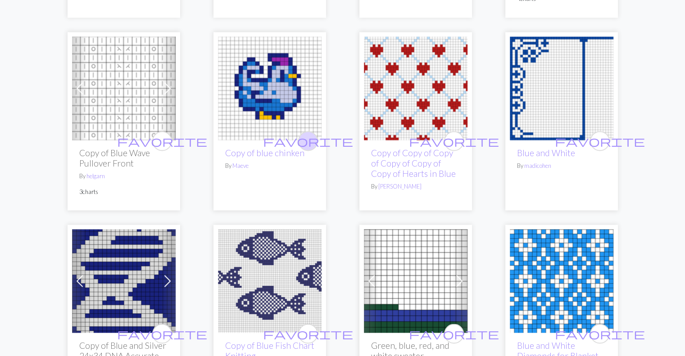
click at [305, 146] on span "favorite" at bounding box center [308, 141] width 90 height 14
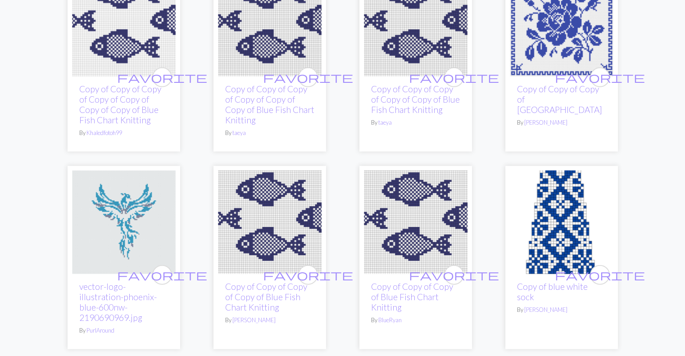
scroll to position [2025, 0]
